Goal: Task Accomplishment & Management: Manage account settings

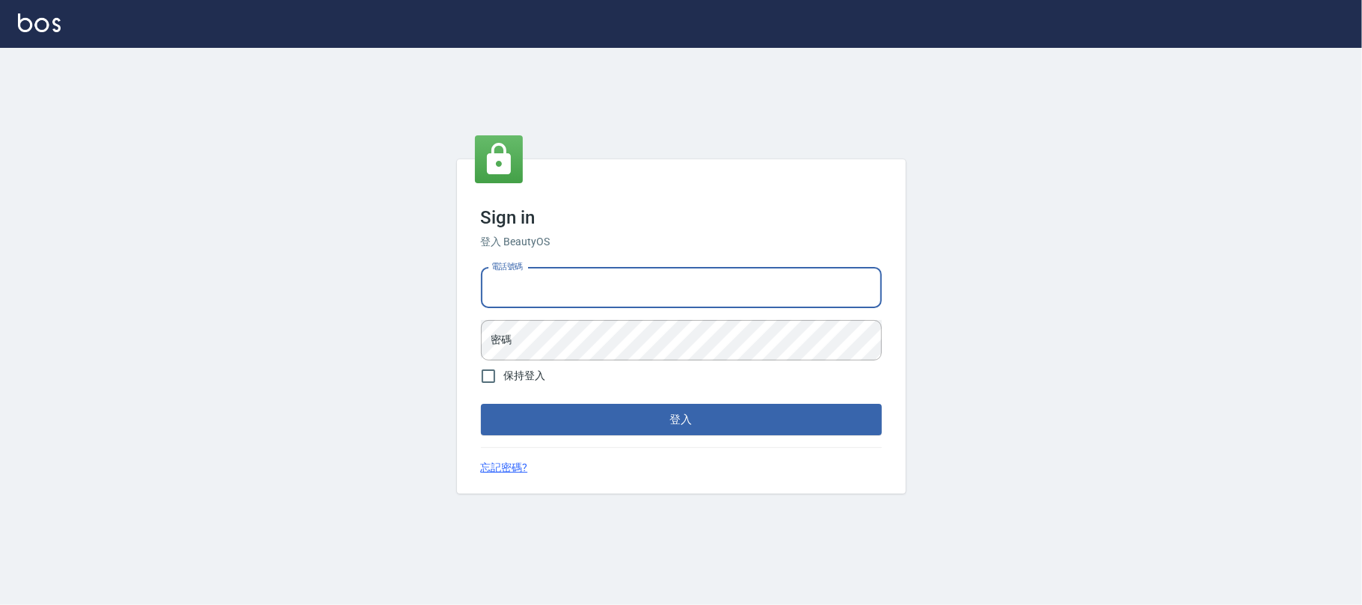
click at [757, 292] on input "電話號碼" at bounding box center [681, 288] width 401 height 40
type input "0225420586"
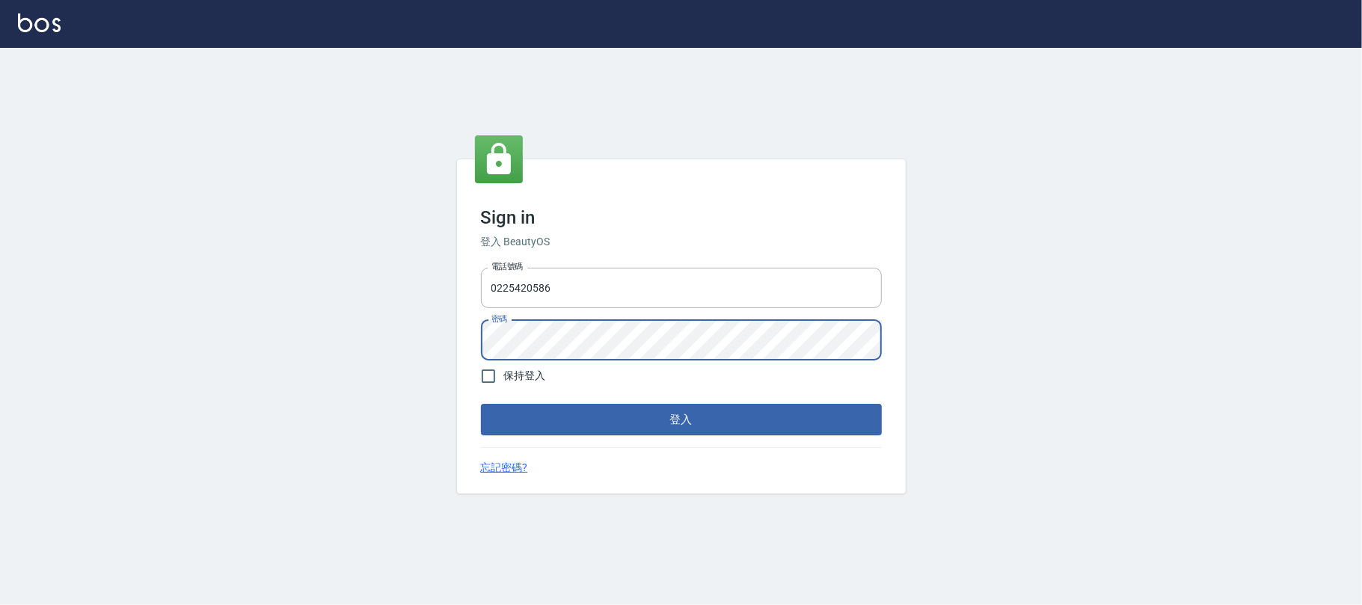
click at [481, 404] on button "登入" at bounding box center [681, 419] width 401 height 31
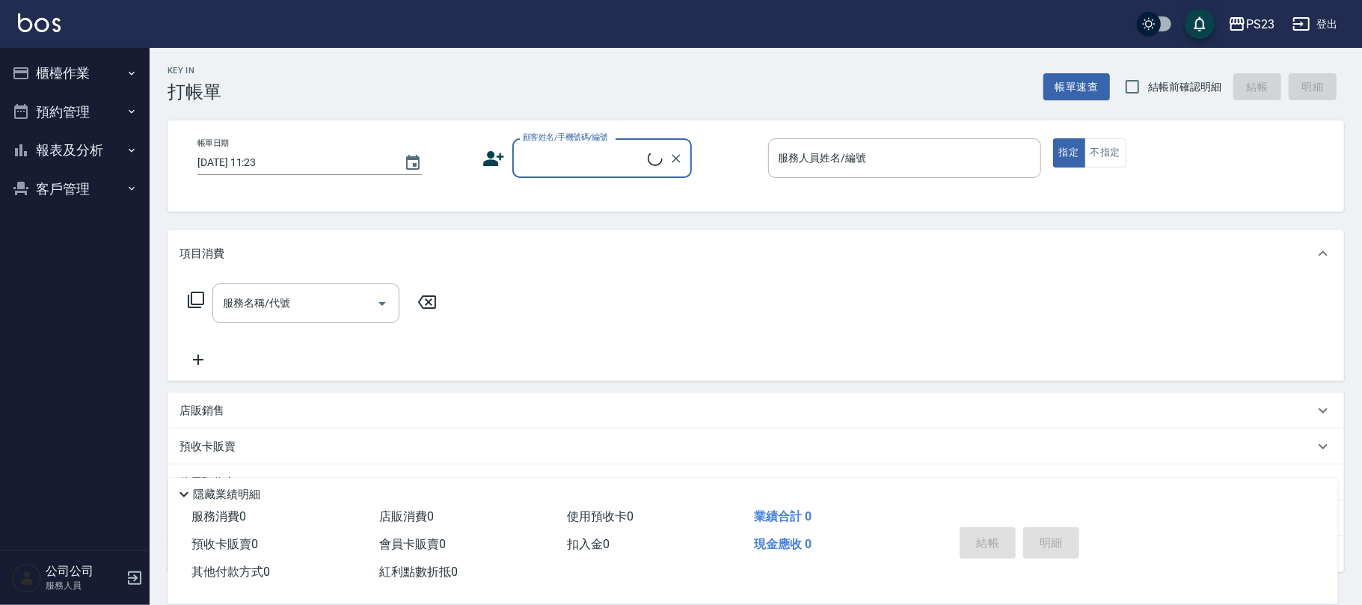
drag, startPoint x: 212, startPoint y: 171, endPoint x: 117, endPoint y: 76, distance: 135.4
click at [117, 76] on button "櫃檯作業" at bounding box center [75, 73] width 138 height 39
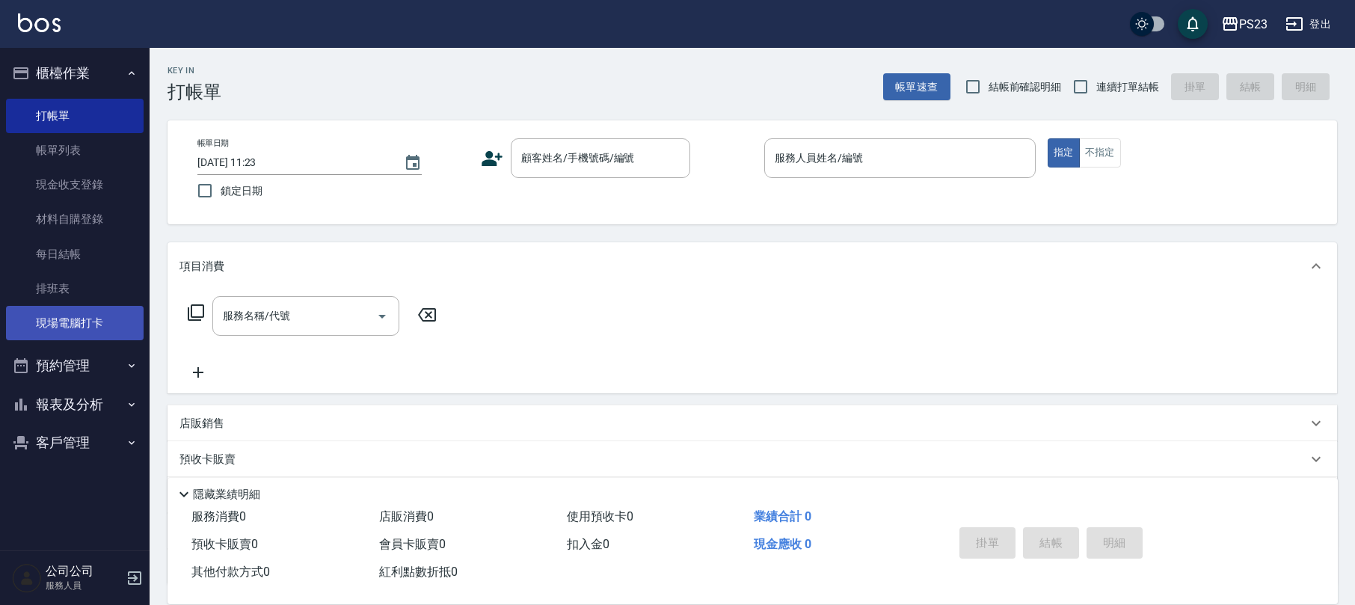
click at [129, 307] on link "現場電腦打卡" at bounding box center [75, 323] width 138 height 34
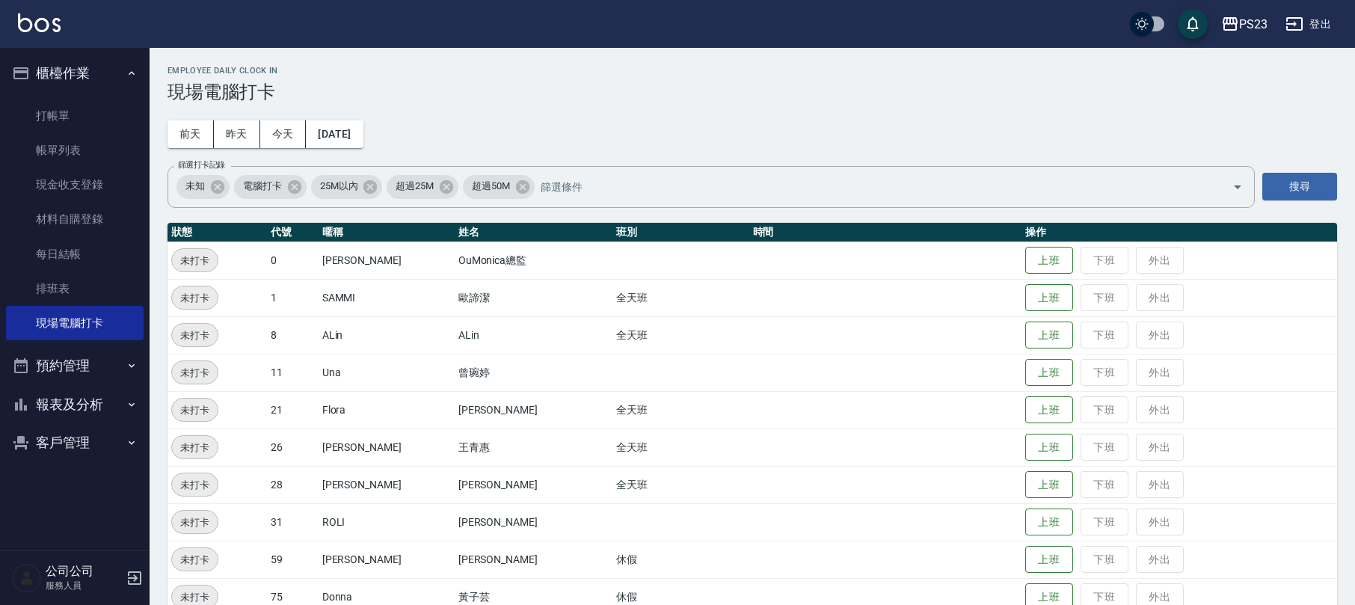
click at [1030, 322] on button "上班" at bounding box center [1049, 336] width 48 height 28
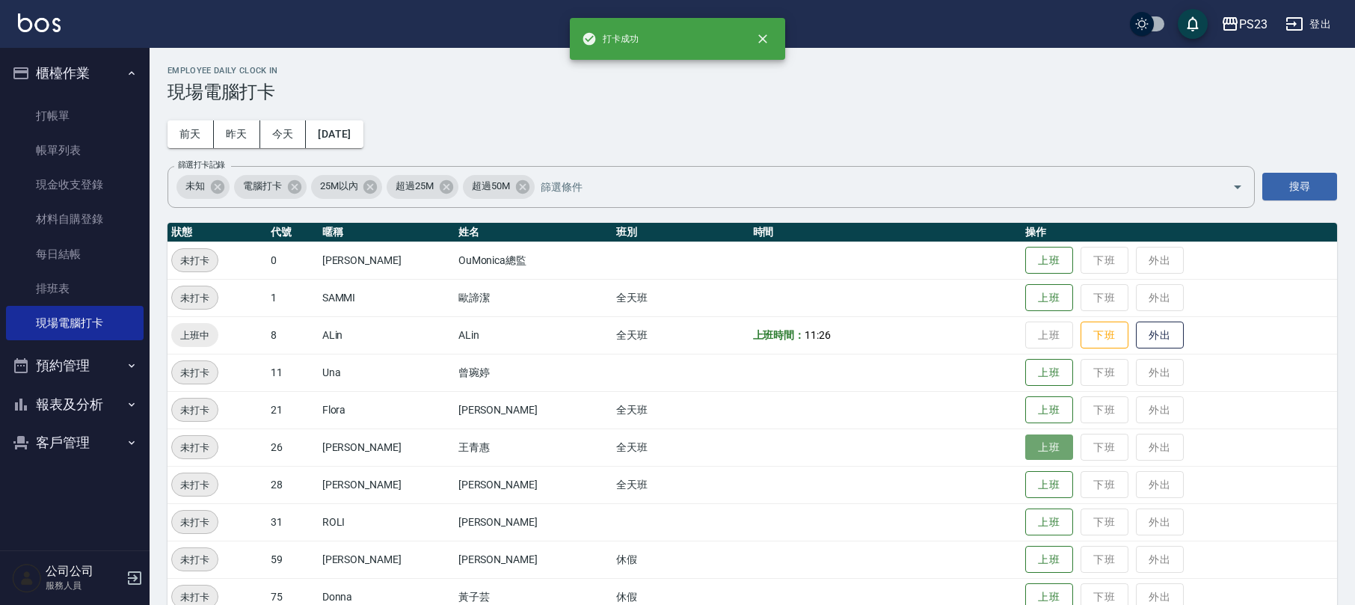
click at [1030, 446] on button "上班" at bounding box center [1049, 447] width 48 height 26
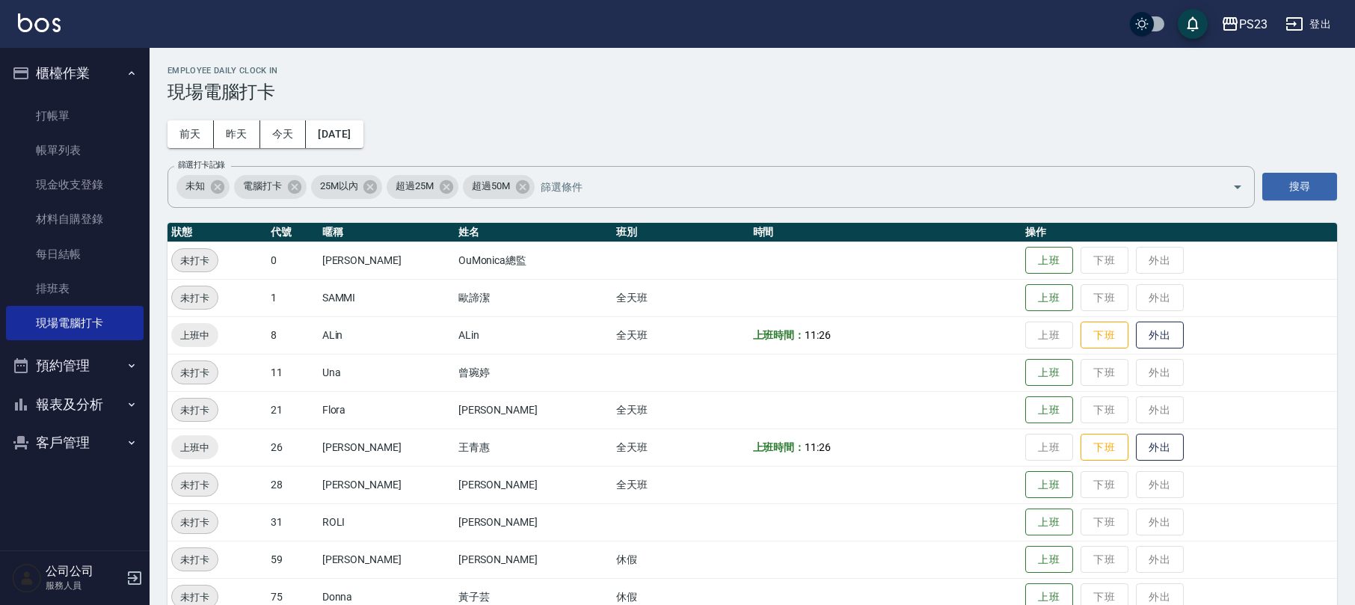
click at [54, 402] on button "報表及分析" at bounding box center [75, 404] width 138 height 39
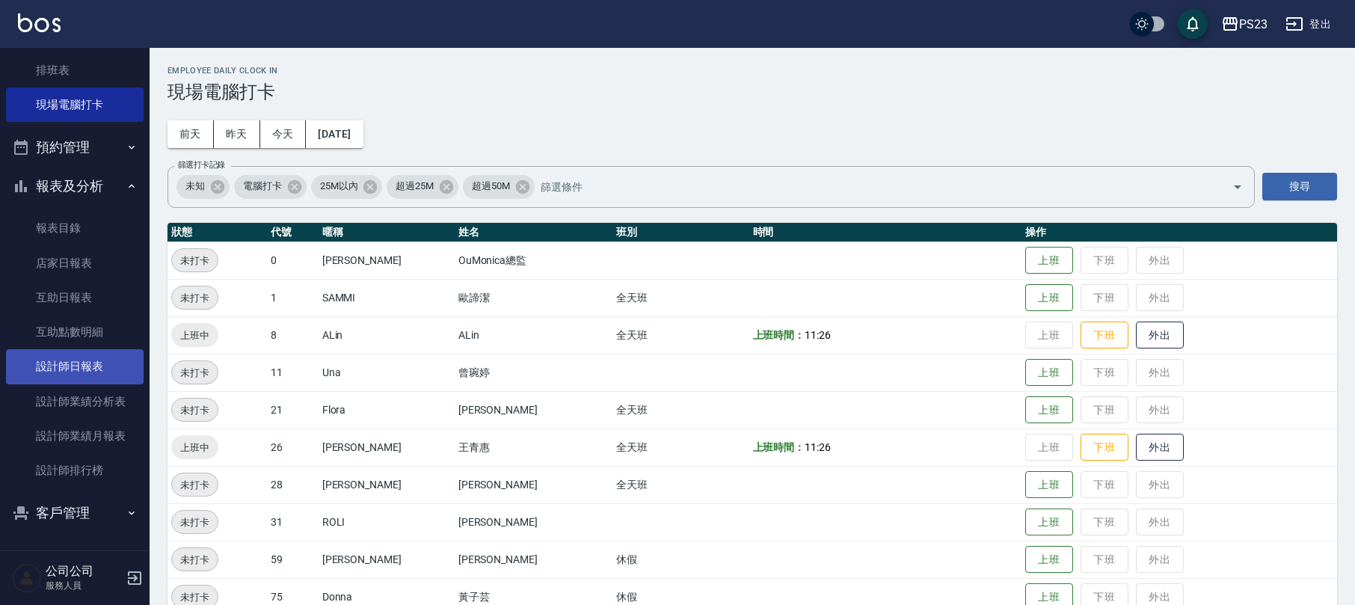
click at [76, 363] on link "設計師日報表" at bounding box center [75, 366] width 138 height 34
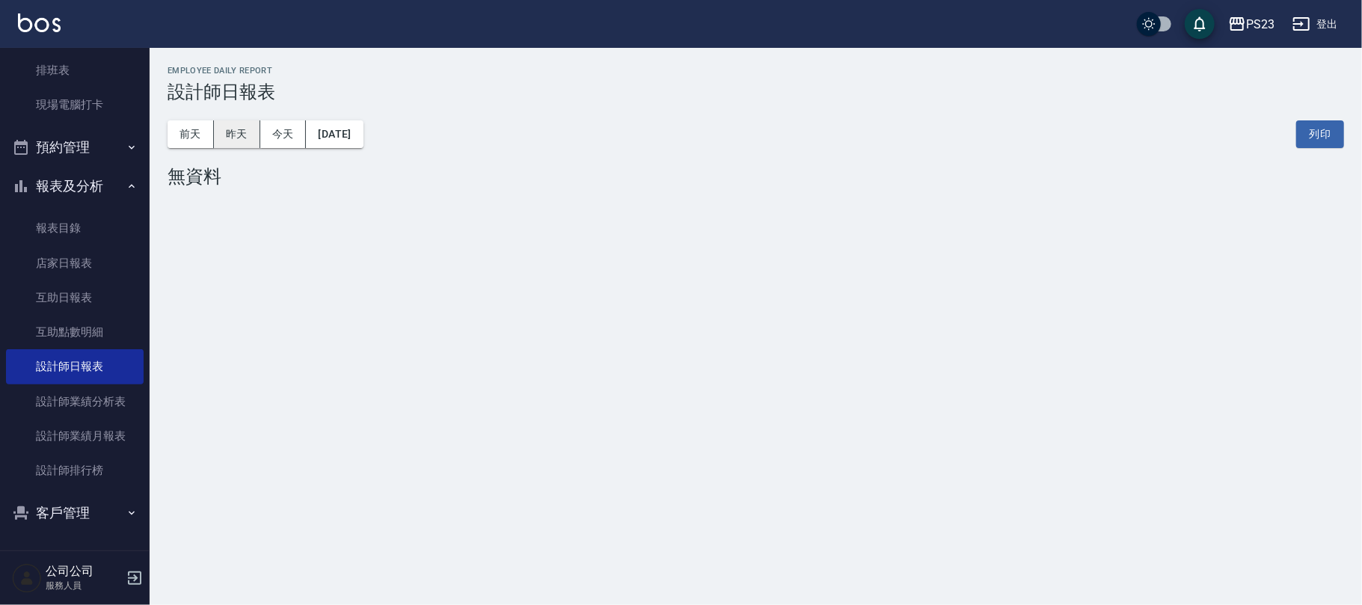
click at [246, 138] on button "昨天" at bounding box center [237, 134] width 46 height 28
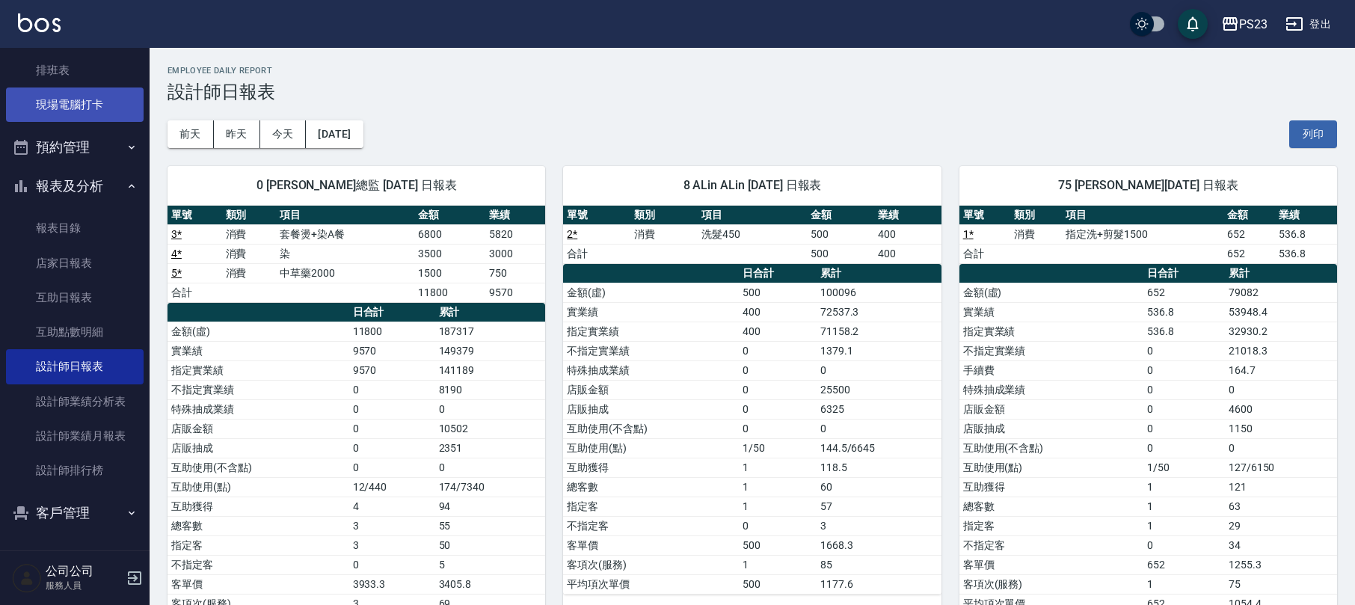
click at [52, 91] on link "現場電腦打卡" at bounding box center [75, 104] width 138 height 34
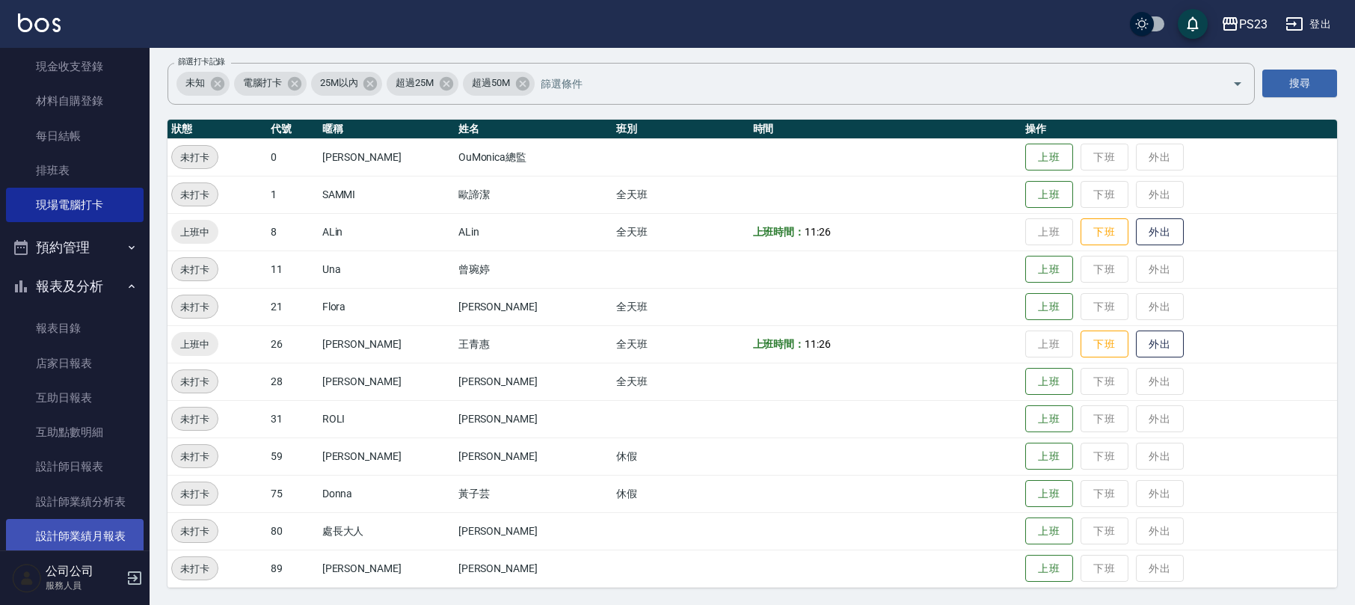
scroll to position [218, 0]
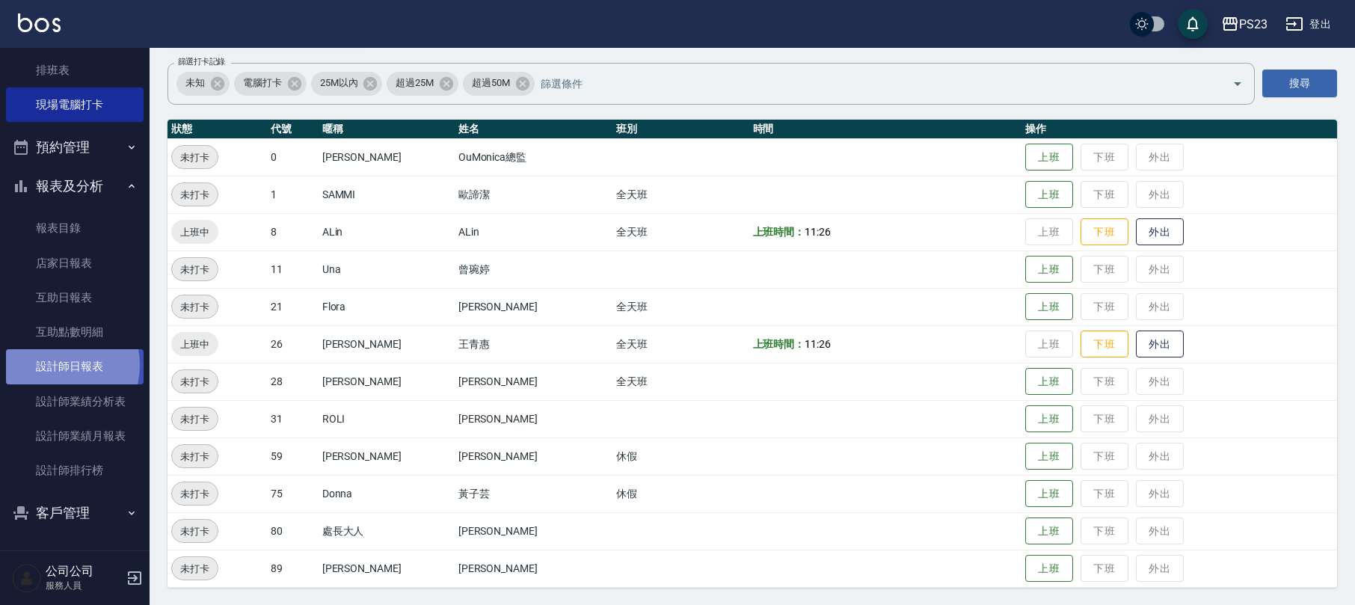
click at [52, 365] on link "設計師日報表" at bounding box center [75, 366] width 138 height 34
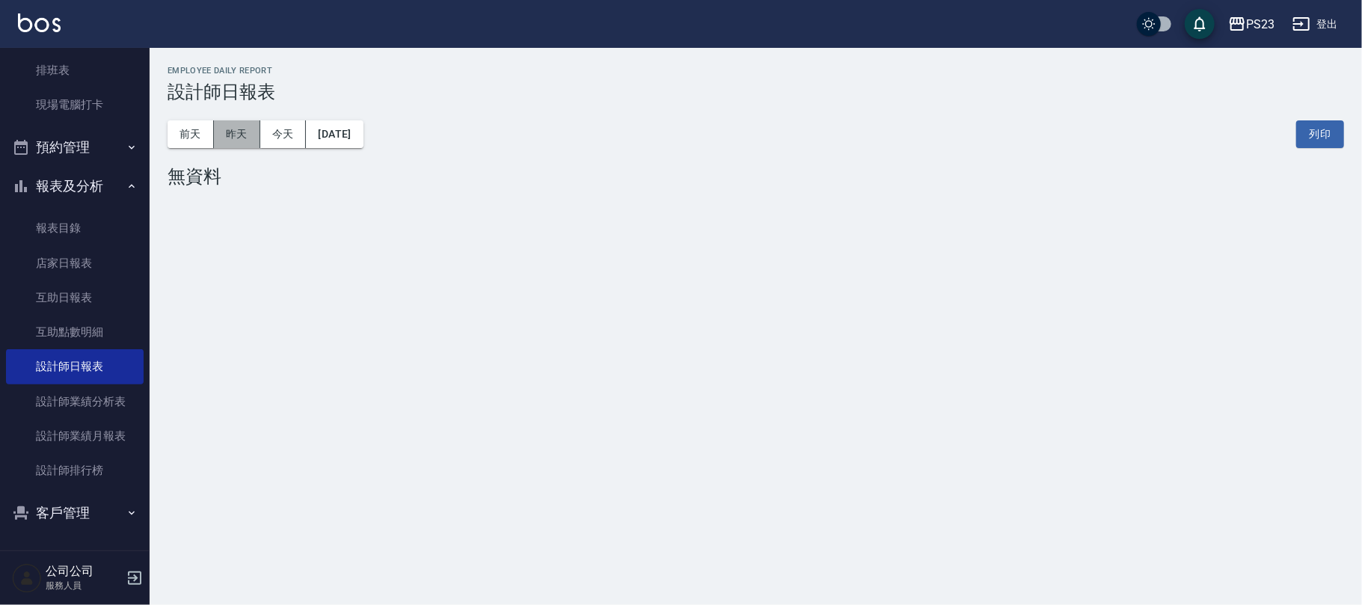
click at [227, 132] on button "昨天" at bounding box center [237, 134] width 46 height 28
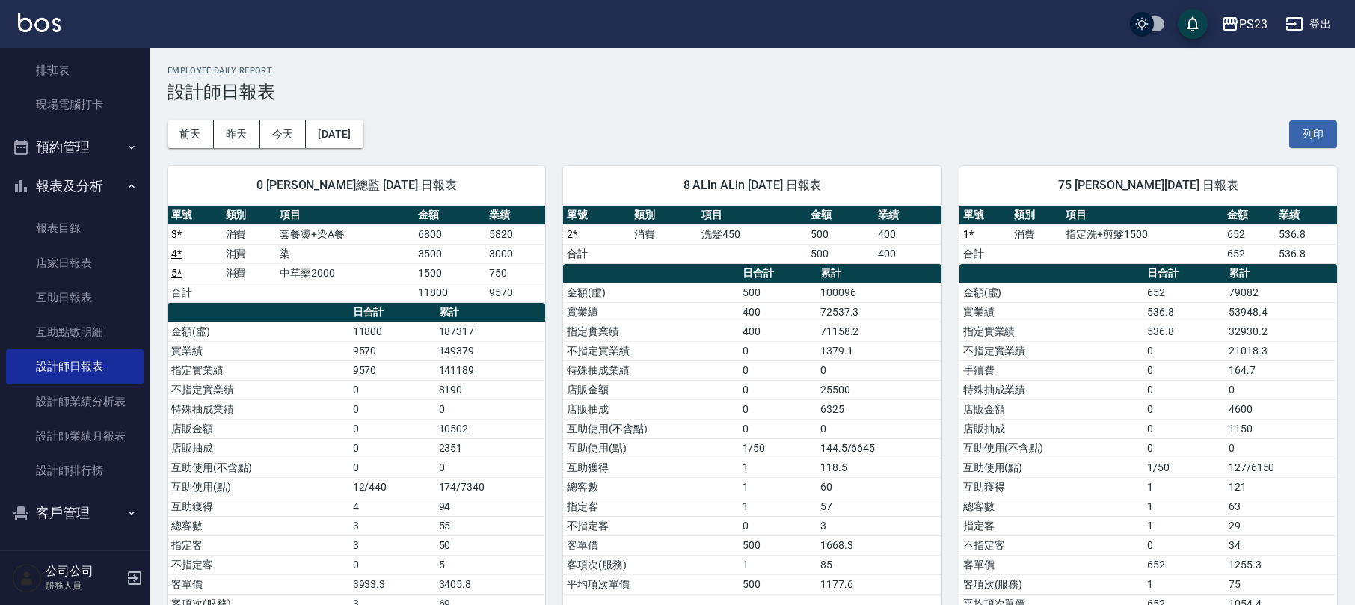
click at [208, 148] on div "0 [PERSON_NAME]總監 [DATE] 日報表 單號 類別 項目 金額 業績 3 * 消費 套餐燙+染A餐 6800 5820 4 * 消費 染 3…" at bounding box center [348, 399] width 396 height 503
click at [206, 129] on button "前天" at bounding box center [191, 134] width 46 height 28
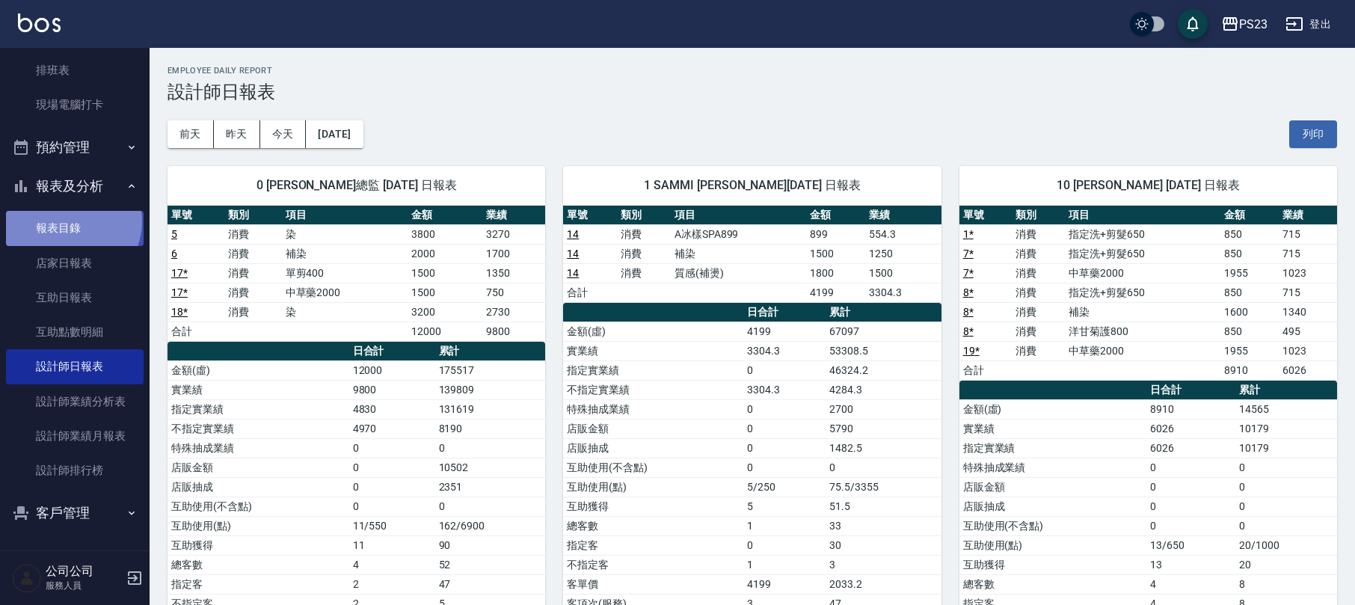
click at [72, 221] on link "報表目錄" at bounding box center [75, 228] width 138 height 34
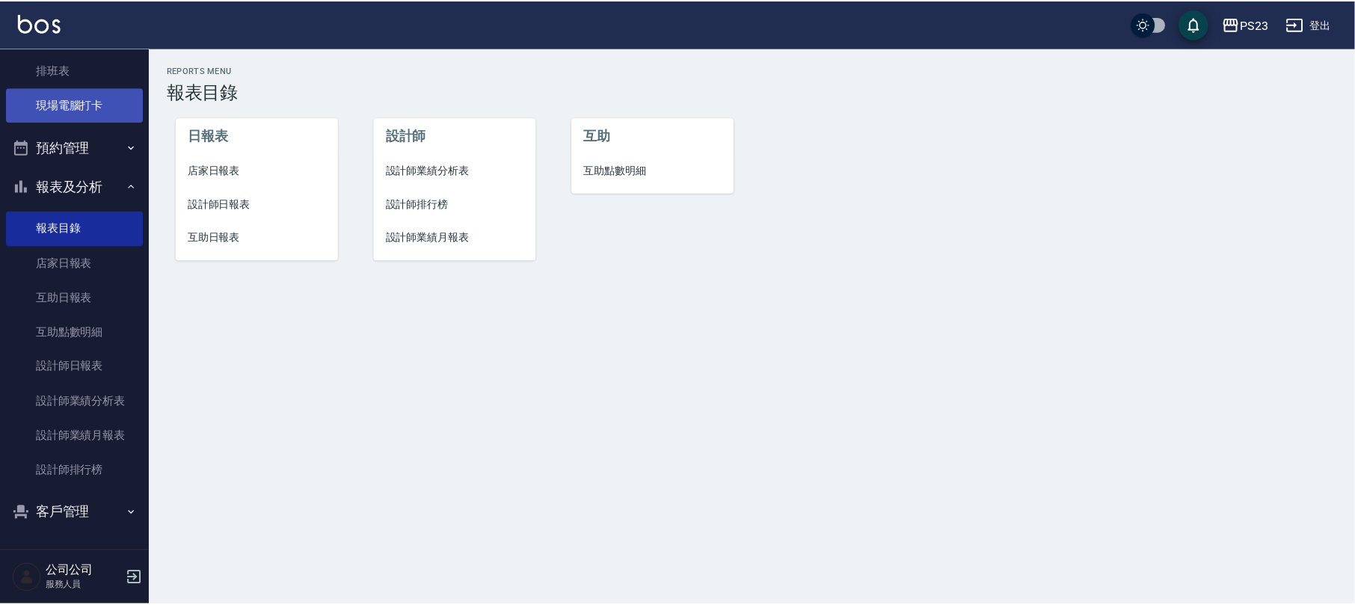
scroll to position [19, 0]
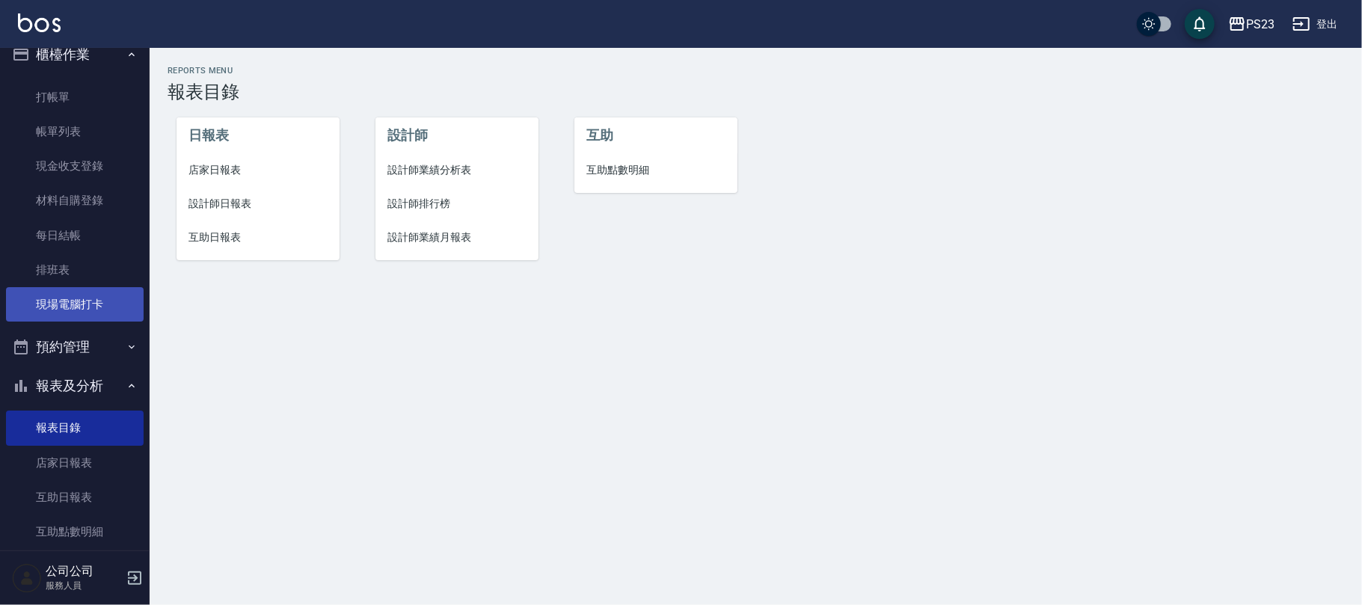
click at [91, 306] on link "現場電腦打卡" at bounding box center [75, 304] width 138 height 34
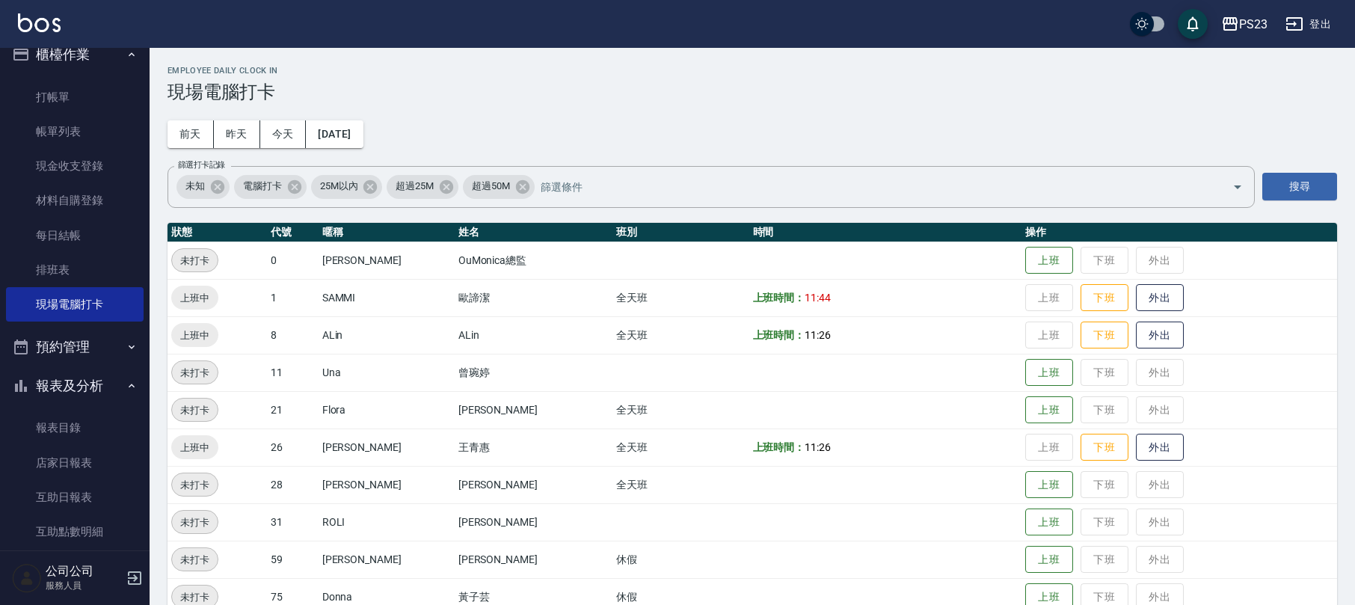
scroll to position [103, 0]
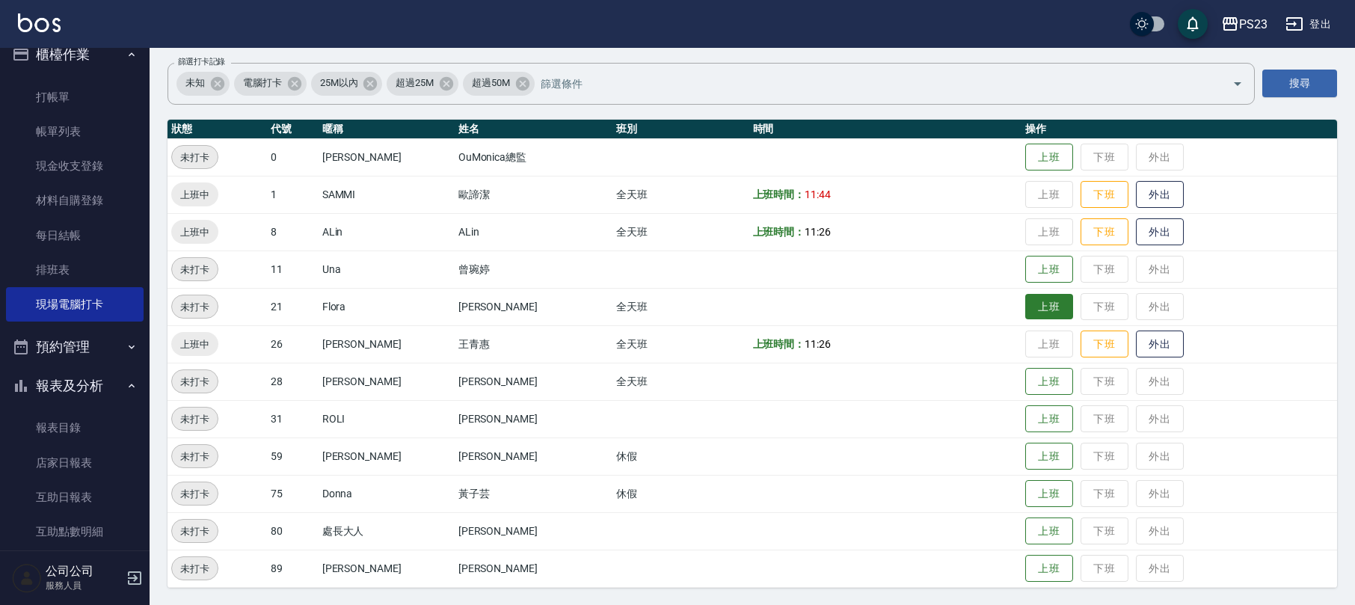
click at [1025, 302] on button "上班" at bounding box center [1049, 307] width 48 height 26
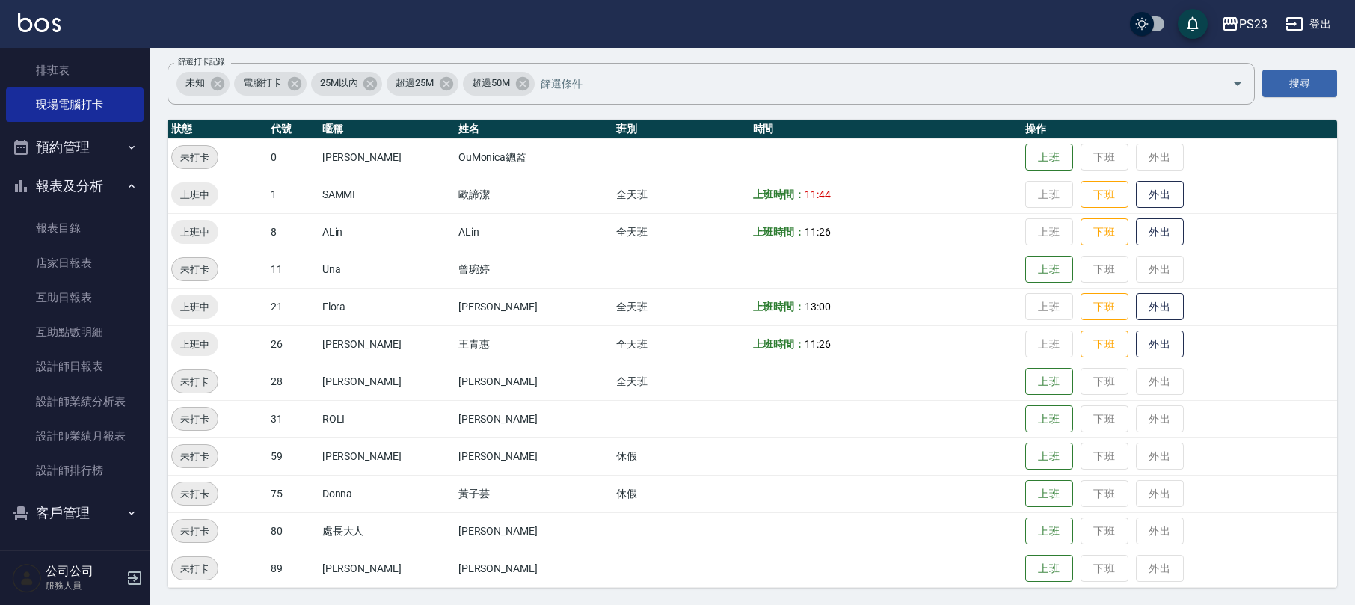
click at [61, 526] on button "客戶管理" at bounding box center [75, 513] width 138 height 39
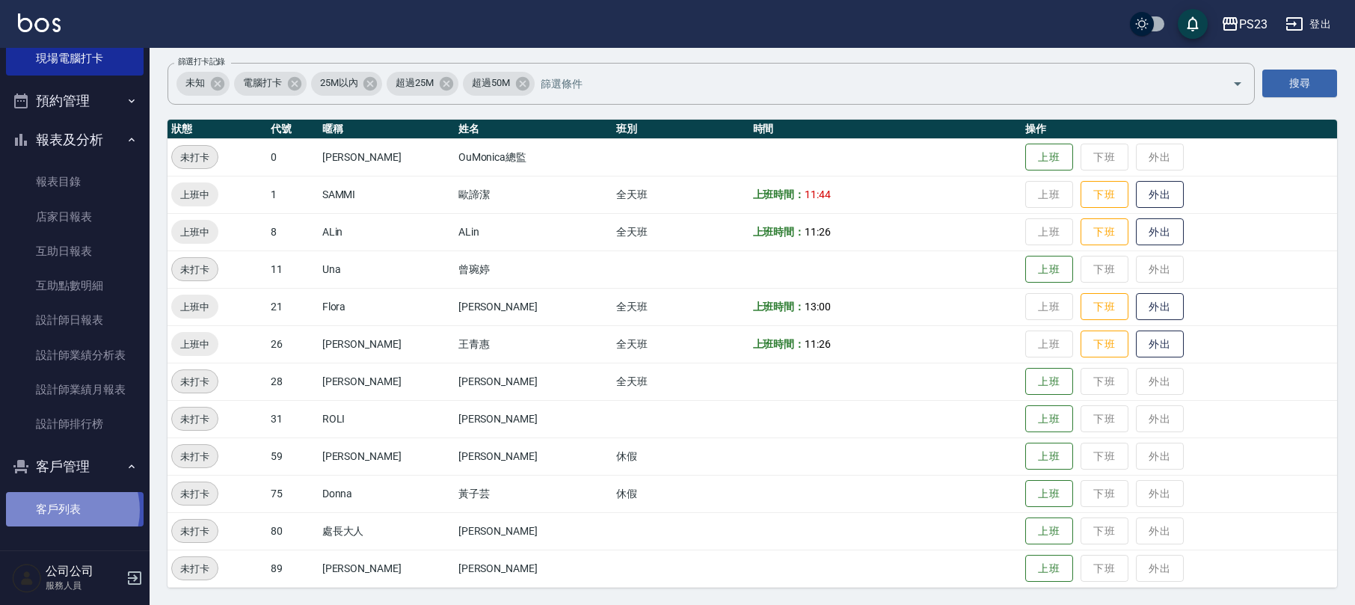
click at [63, 509] on link "客戶列表" at bounding box center [75, 509] width 138 height 34
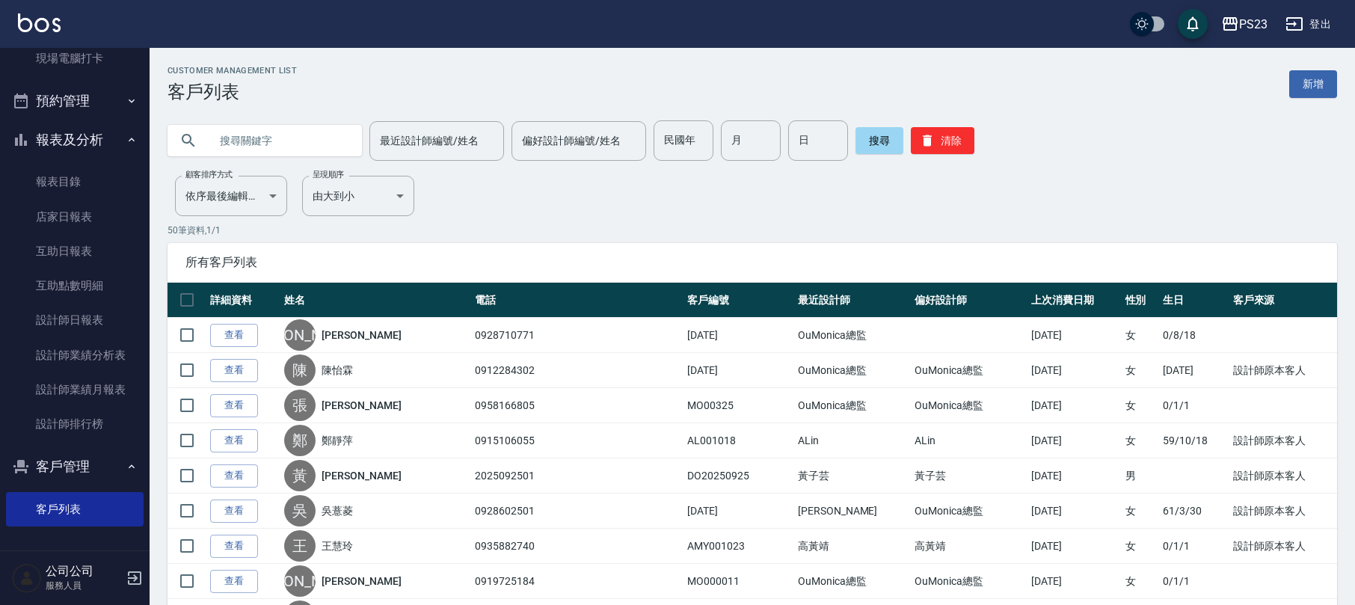
click at [297, 147] on input "text" at bounding box center [279, 140] width 141 height 40
type input "0935980526"
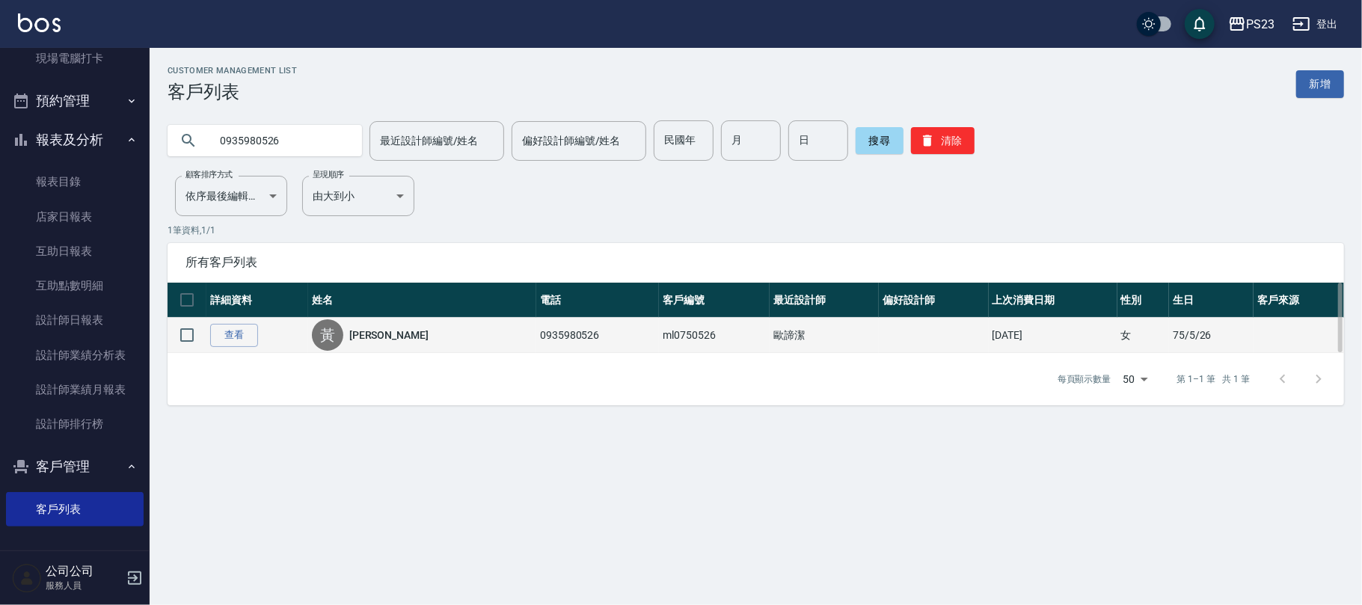
click at [336, 335] on div "黃" at bounding box center [327, 334] width 31 height 31
click at [365, 333] on link "[PERSON_NAME]" at bounding box center [388, 335] width 79 height 15
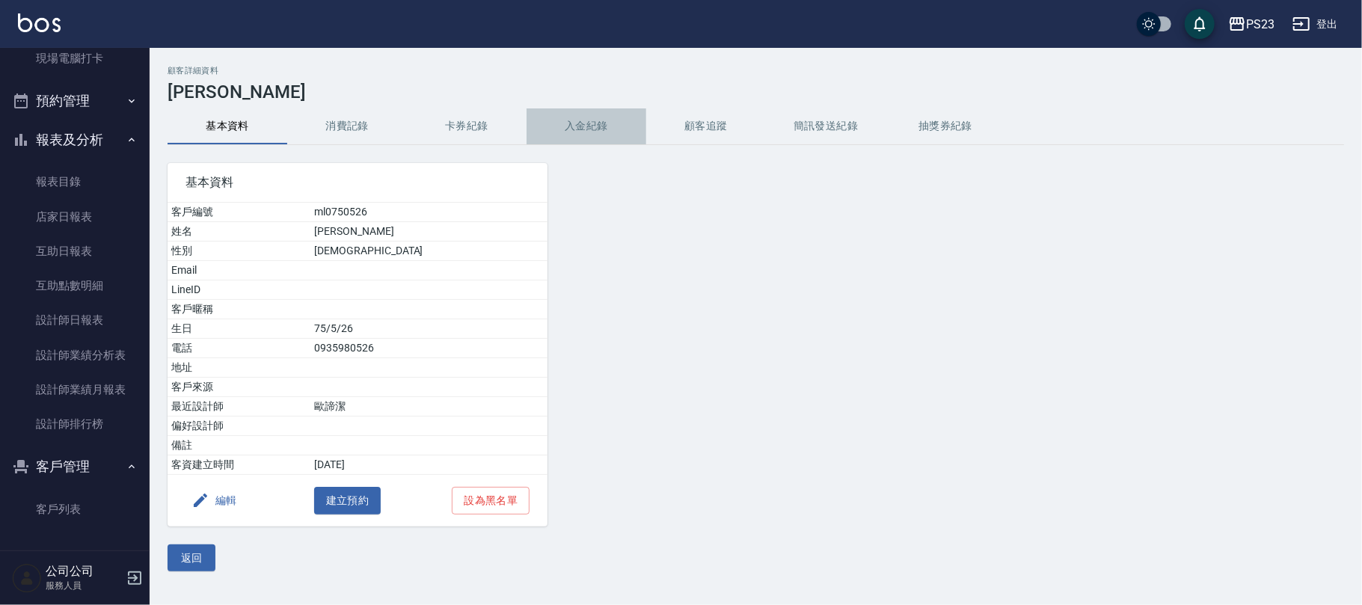
click at [597, 111] on button "入金紀錄" at bounding box center [586, 126] width 120 height 36
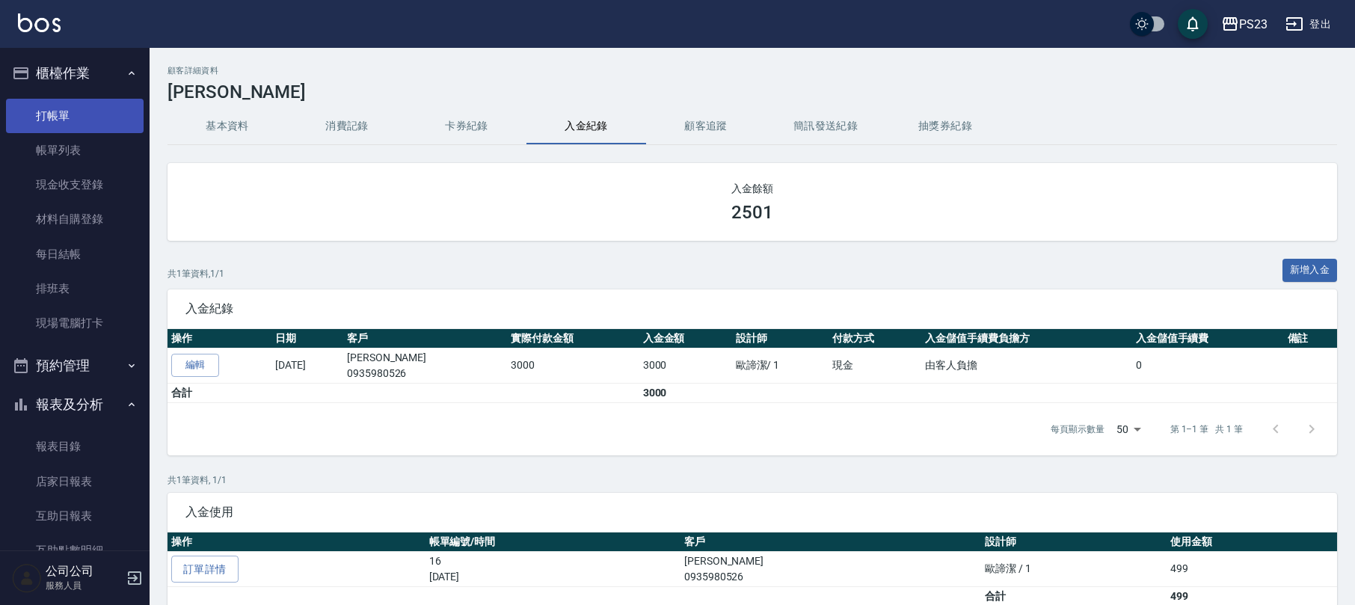
click at [45, 124] on link "打帳單" at bounding box center [75, 116] width 138 height 34
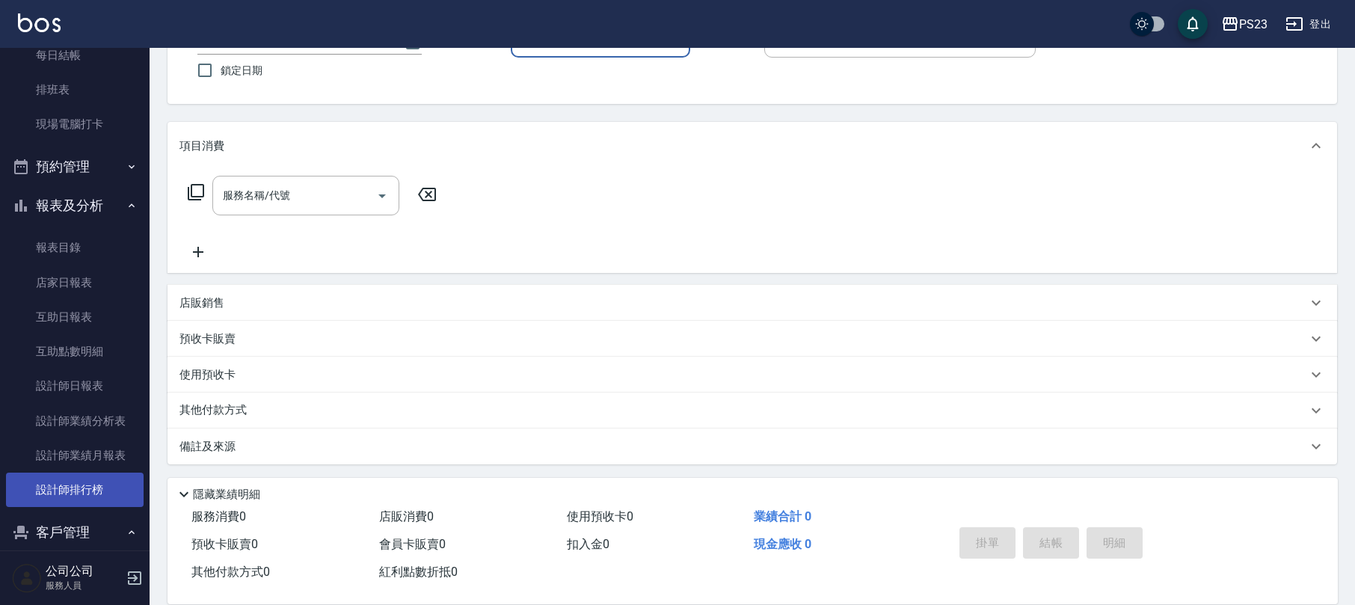
scroll to position [265, 0]
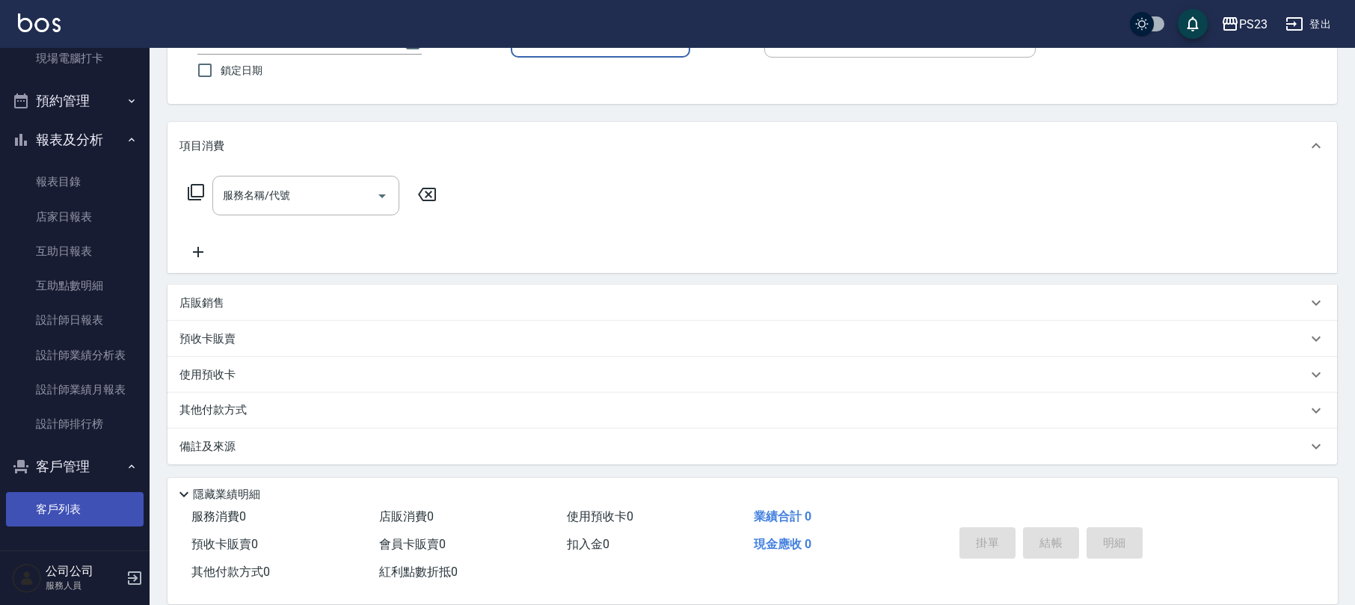
click at [88, 516] on link "客戶列表" at bounding box center [75, 509] width 138 height 34
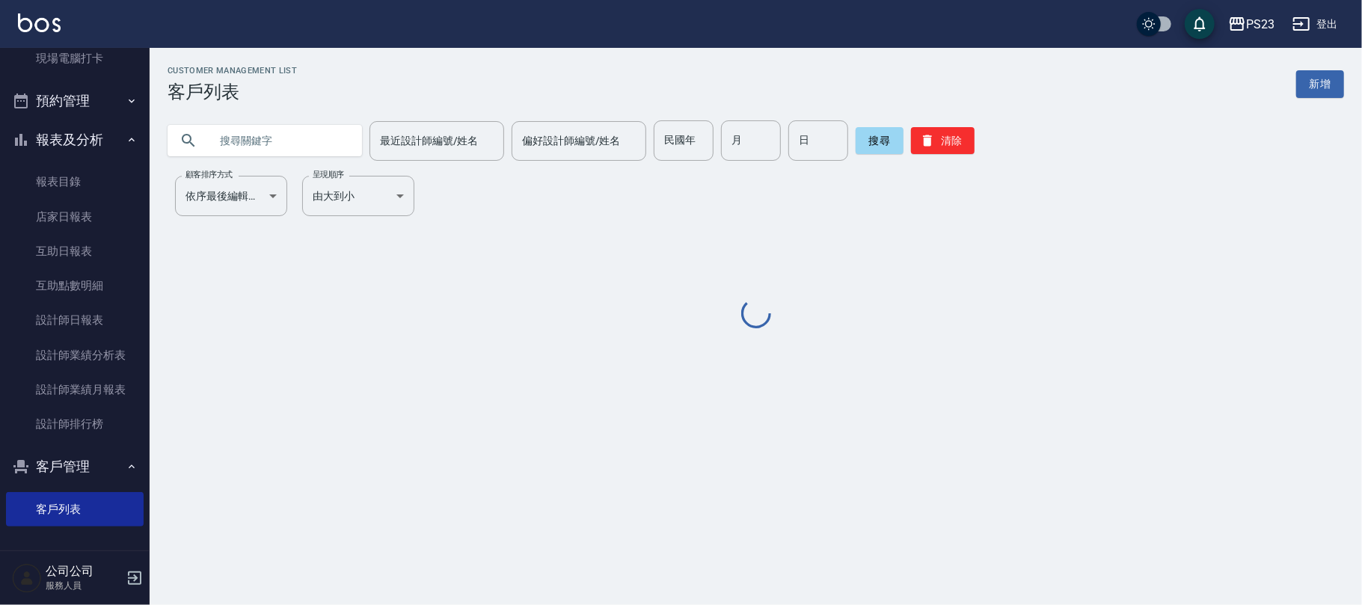
click at [277, 165] on div "Customer Management List 客戶列表 新增 最近設計師編號/姓名 最近設計師編號/姓名 偏好設計師編號/姓名 偏好設計師編號/姓名 民國…" at bounding box center [756, 198] width 1212 height 265
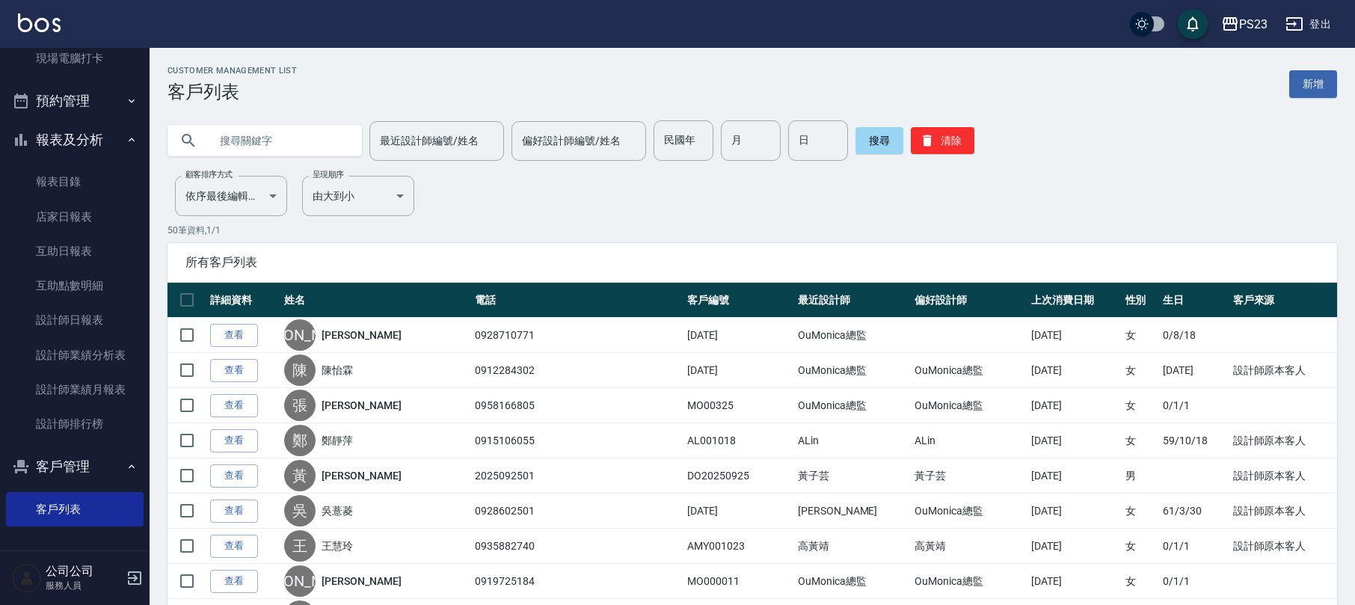
click at [280, 153] on input "text" at bounding box center [279, 140] width 141 height 40
type input "秦"
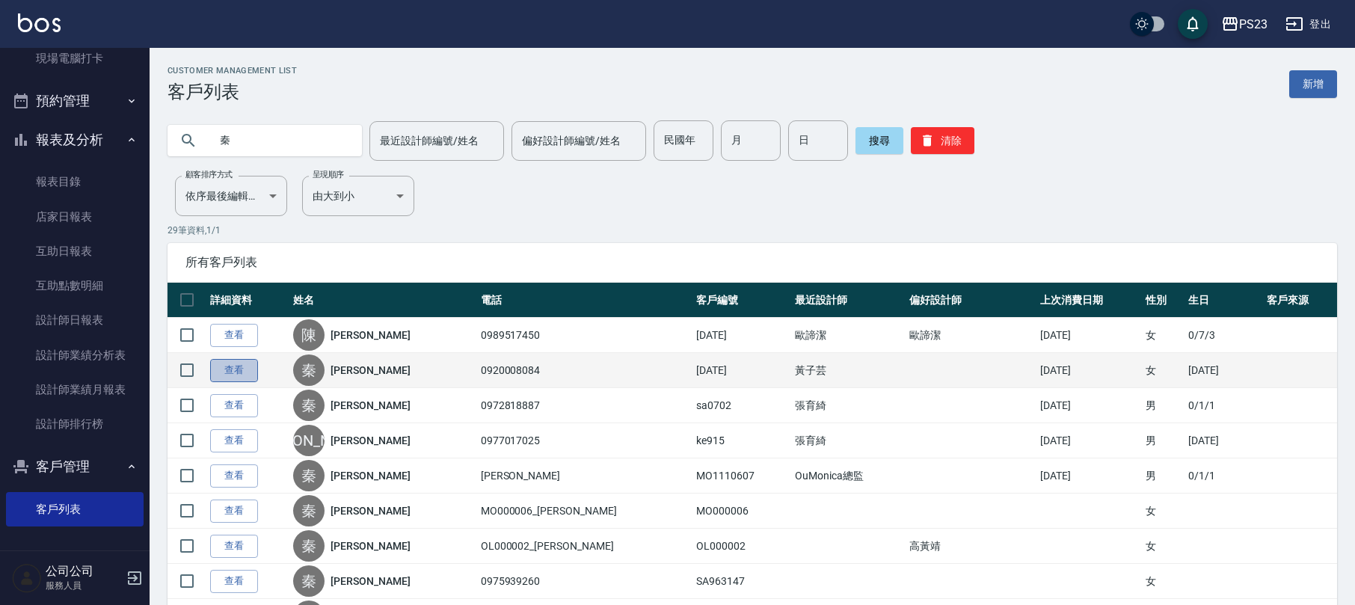
click at [242, 374] on link "查看" at bounding box center [234, 370] width 48 height 23
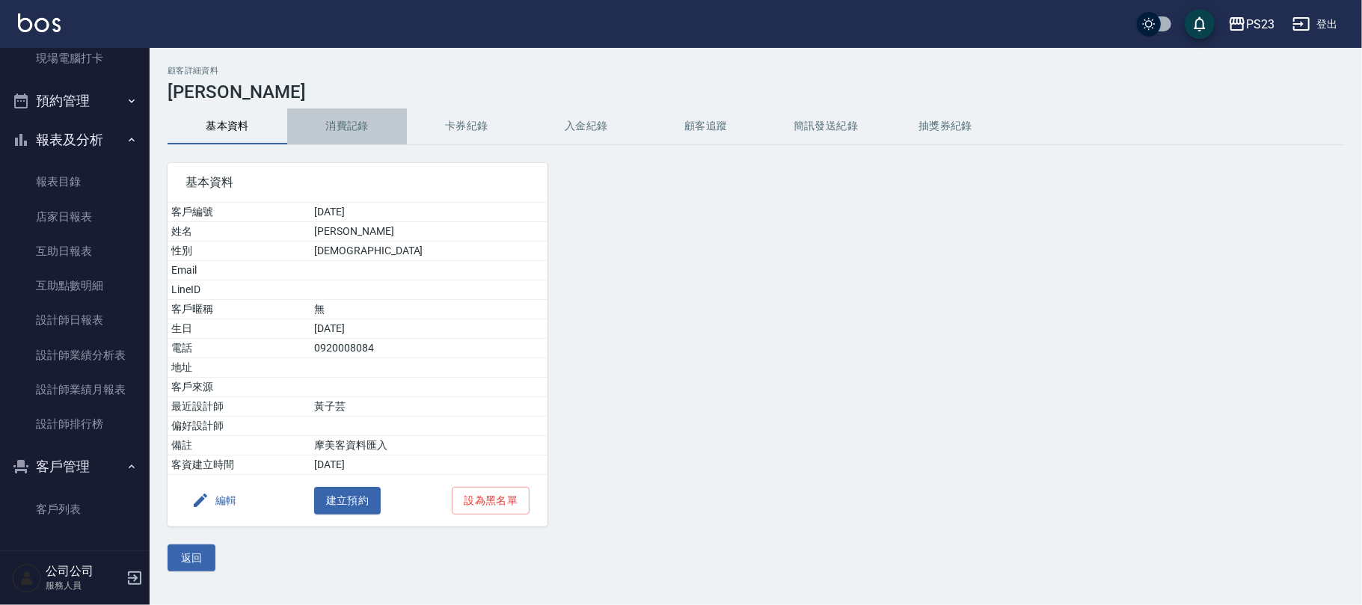
click at [372, 126] on button "消費記錄" at bounding box center [347, 126] width 120 height 36
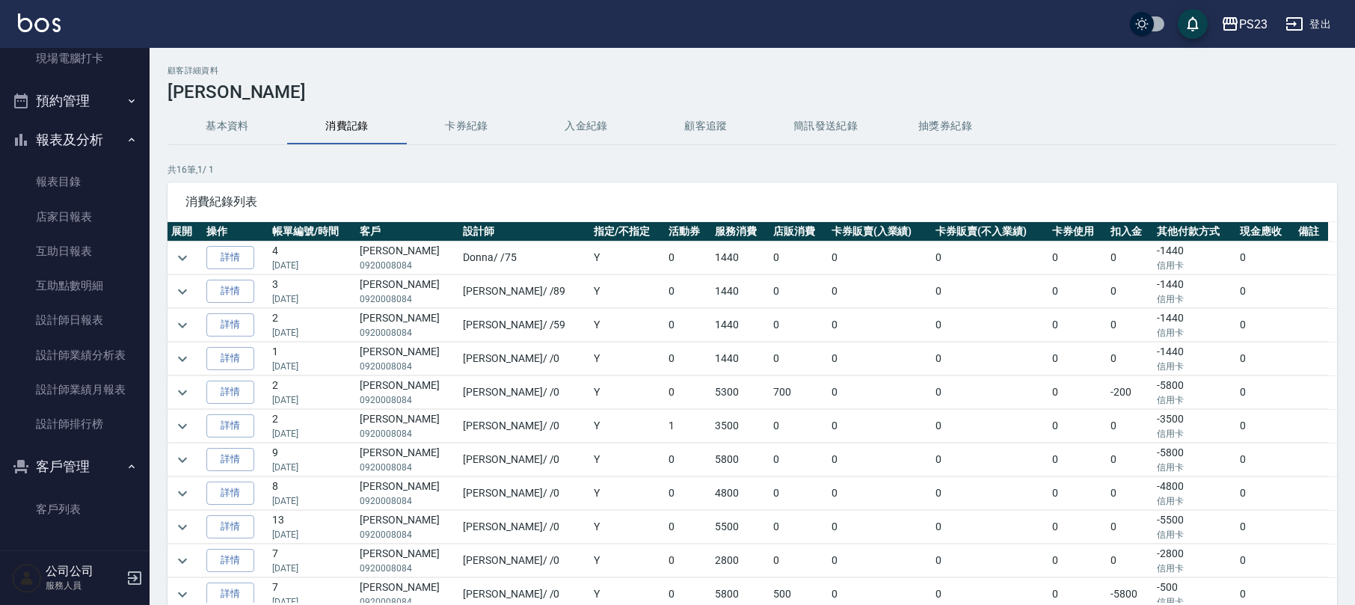
scroll to position [185, 0]
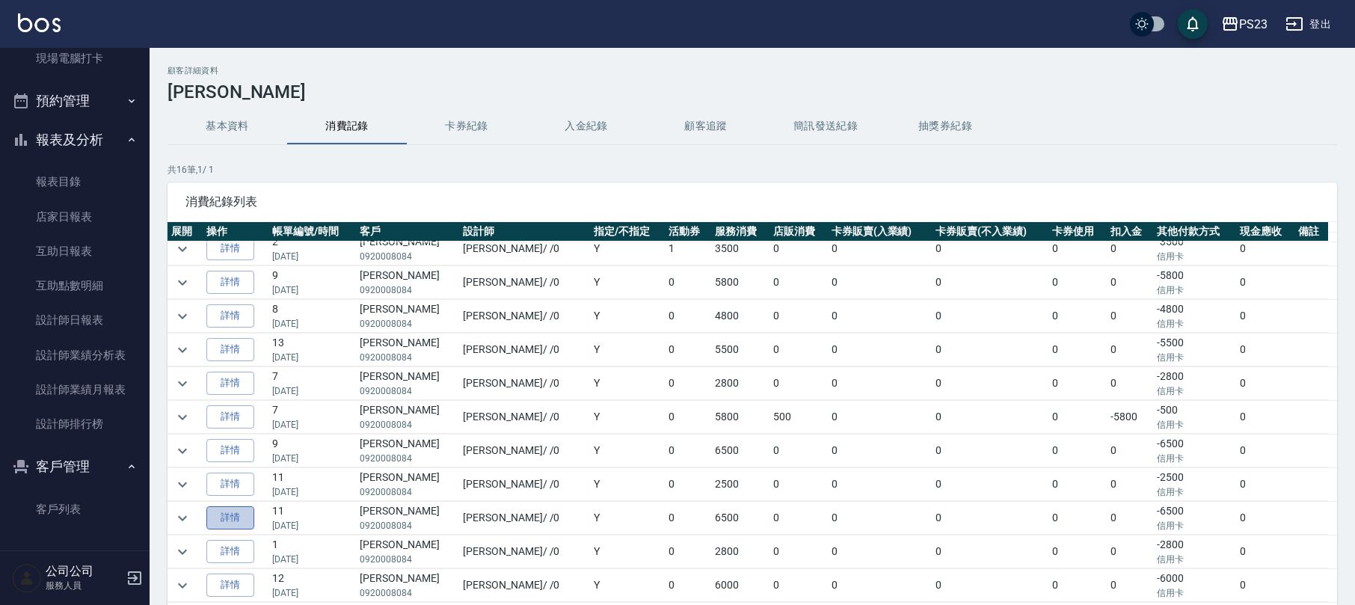
click at [231, 512] on link "詳情" at bounding box center [230, 517] width 48 height 23
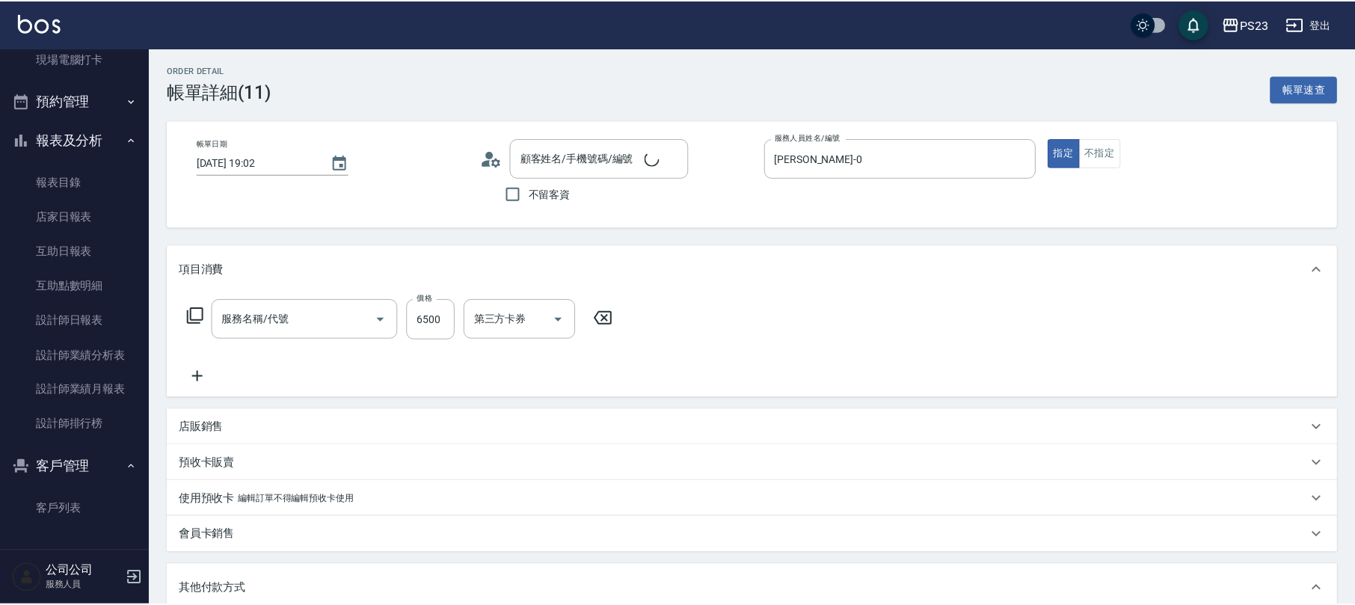
type input "[DATE] 19:02"
type input "[PERSON_NAME]-0"
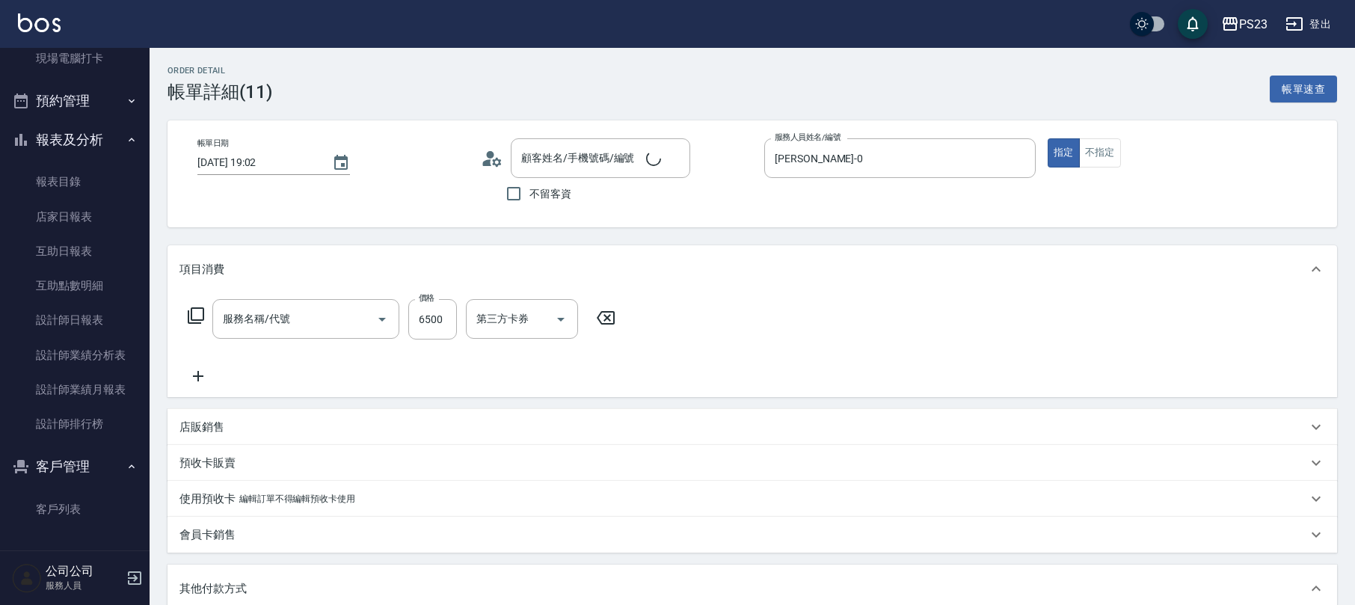
type input "染(401)"
type input "[PERSON_NAME]/0920008084/[DATE]"
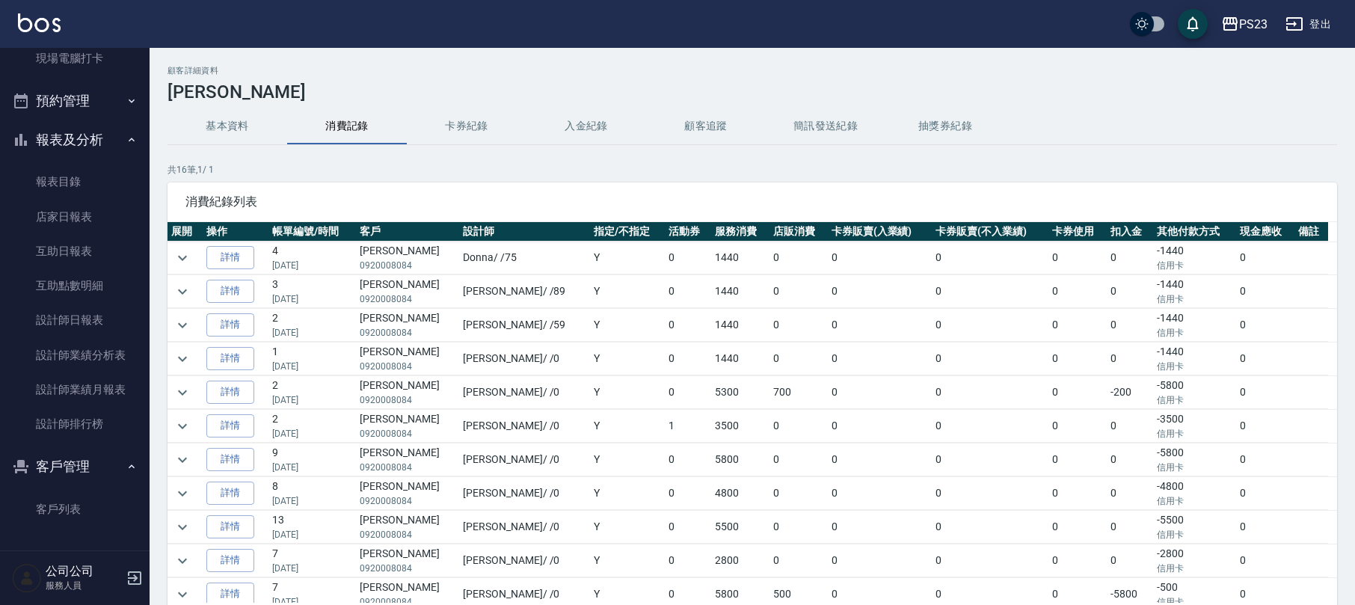
scroll to position [99, 0]
click at [236, 461] on link "詳情" at bounding box center [230, 460] width 48 height 23
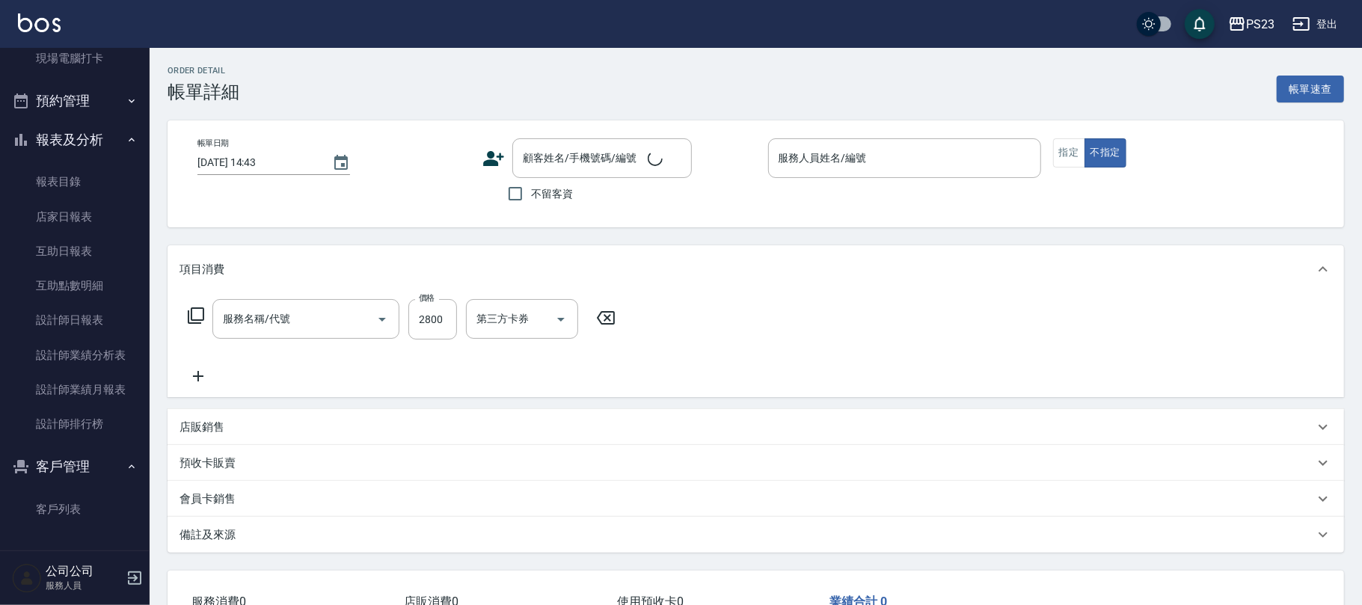
type input "染(401)"
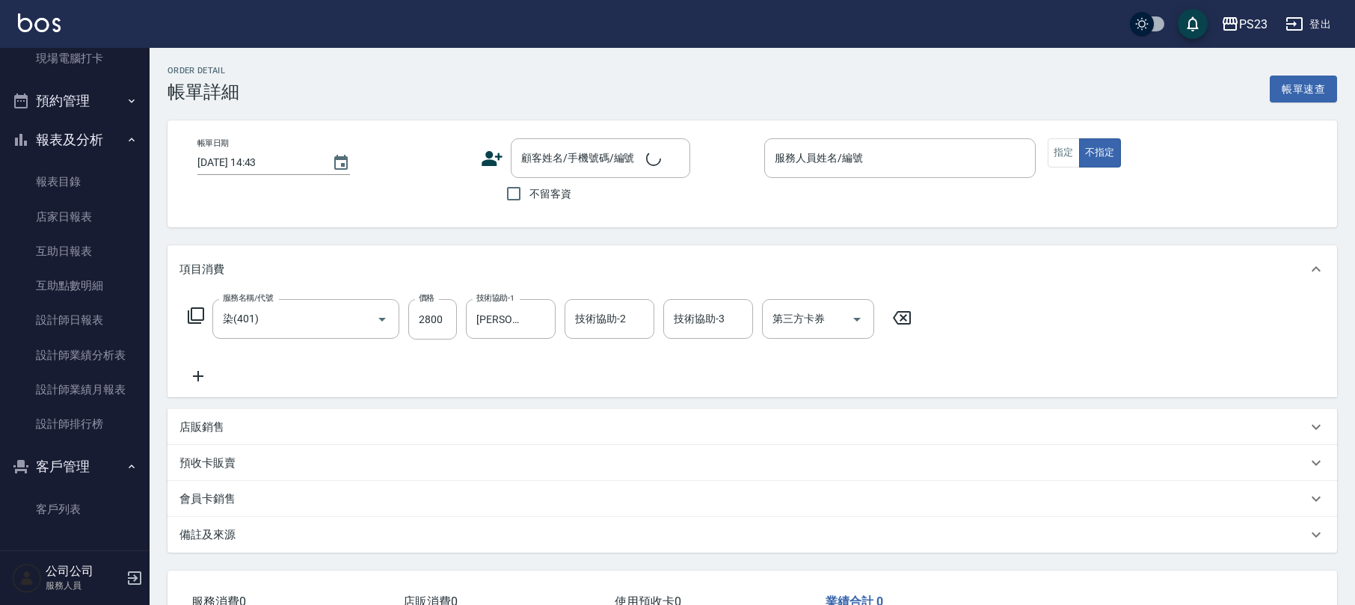
type input "[DATE] 19:15"
type input "[PERSON_NAME]-0"
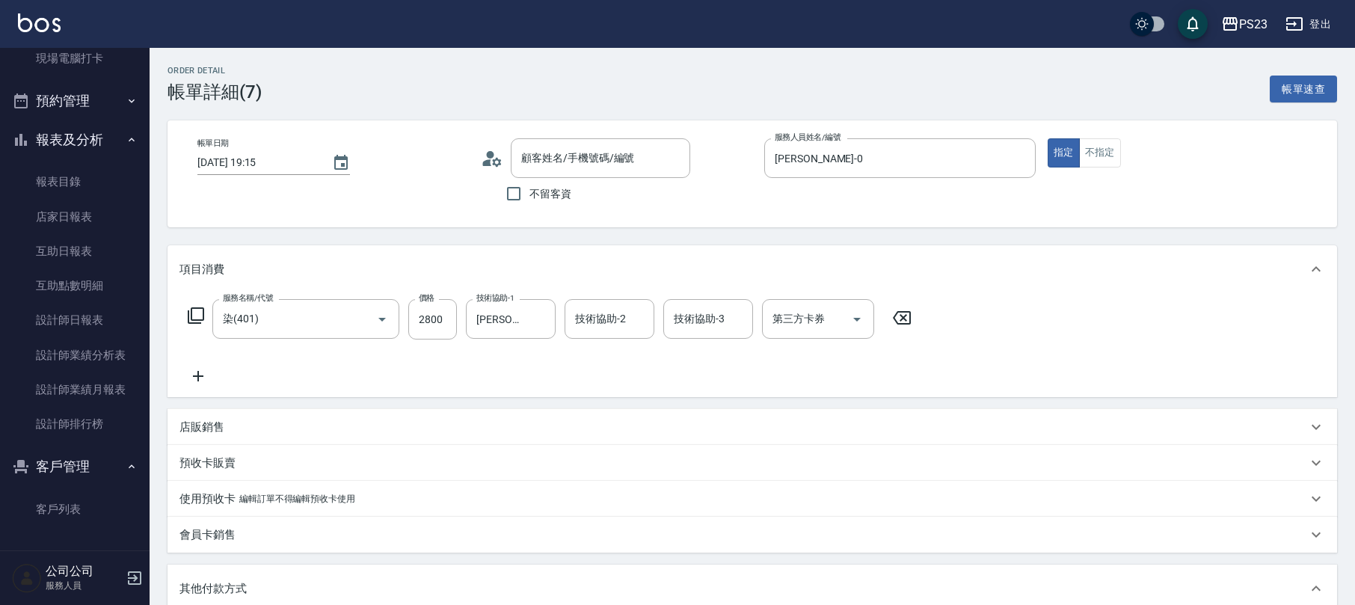
type input "[PERSON_NAME]/0920008084/[DATE]"
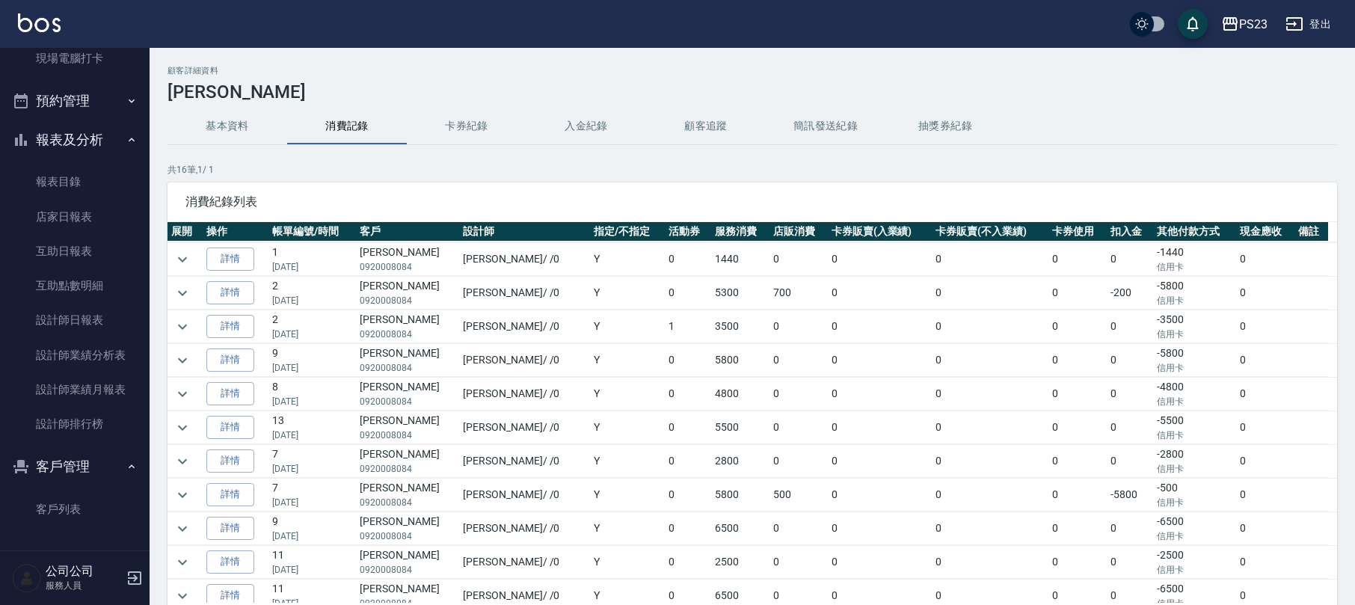
scroll to position [185, 0]
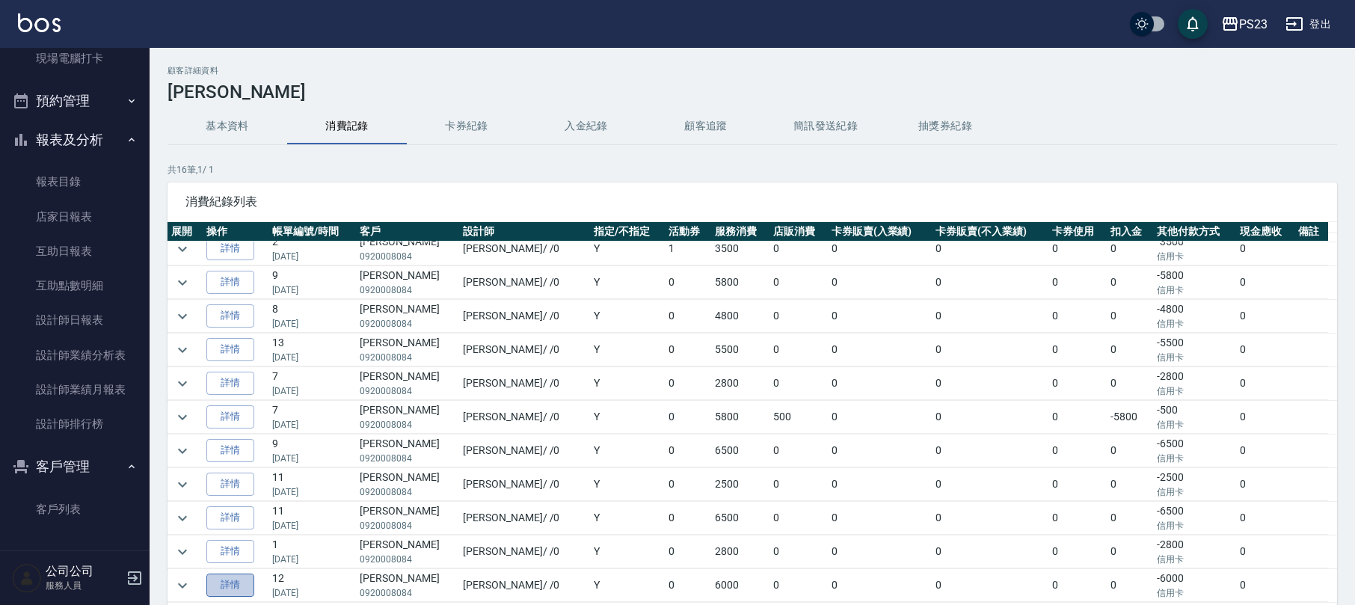
click at [213, 587] on link "詳情" at bounding box center [230, 585] width 48 height 23
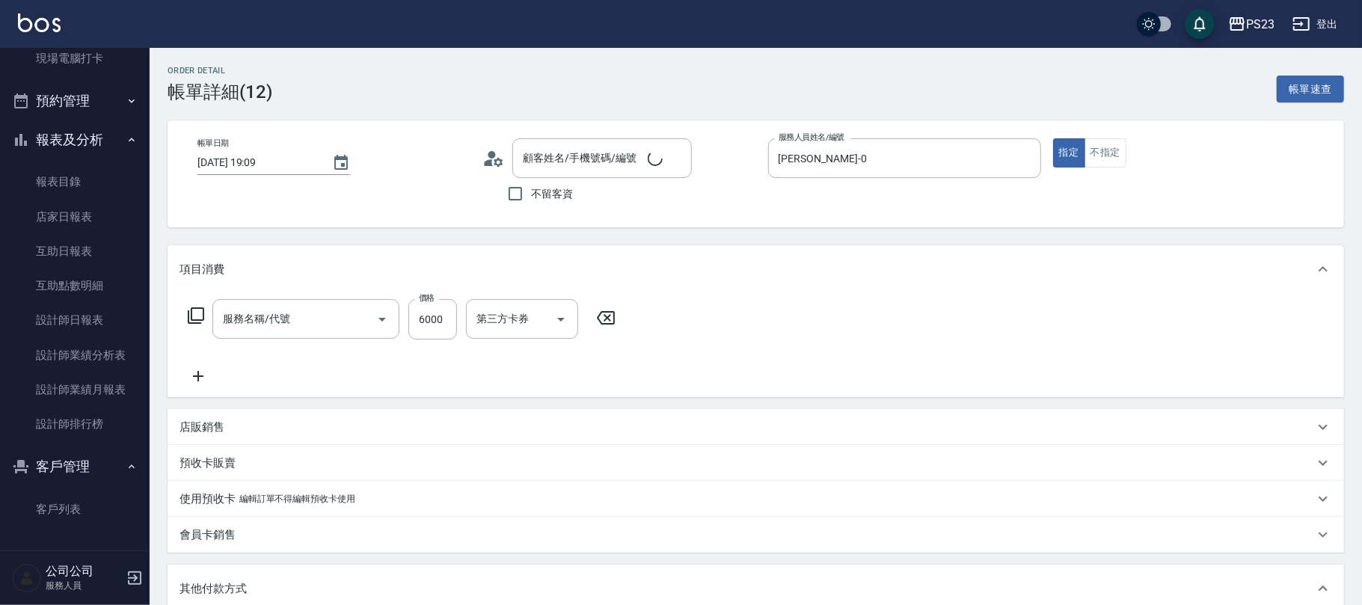
type input "[DATE] 19:09"
type input "[PERSON_NAME]-0"
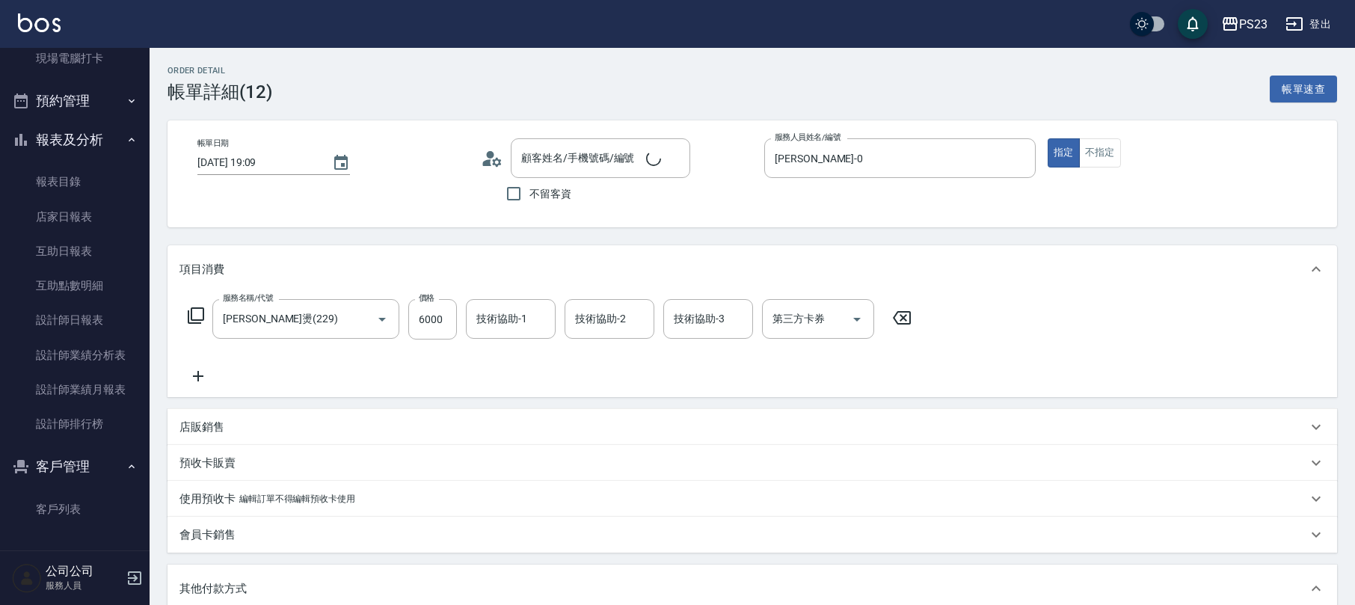
type input "[PERSON_NAME]燙(229)"
type input "[PERSON_NAME]/0920008084/[DATE]"
